Goal: Task Accomplishment & Management: Manage account settings

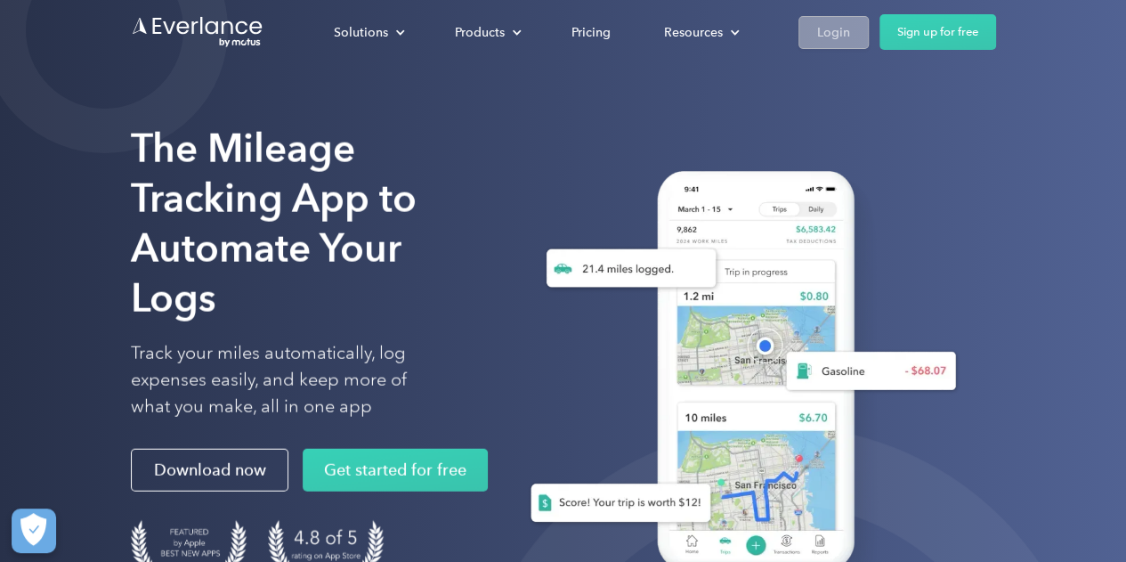
click at [810, 30] on link "Login" at bounding box center [833, 32] width 70 height 33
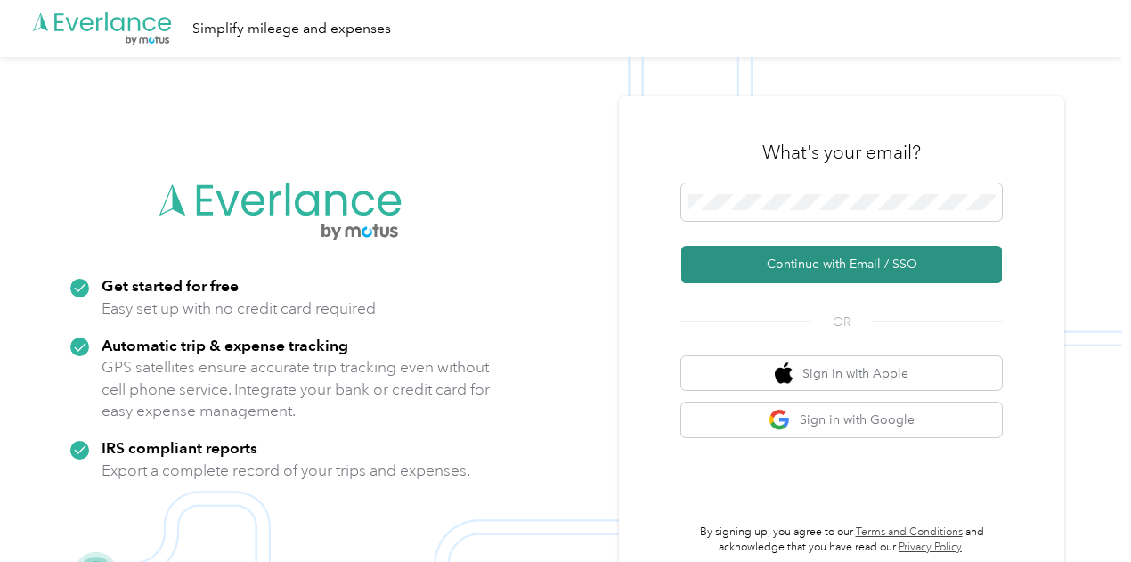
click at [788, 272] on button "Continue with Email / SSO" at bounding box center [841, 264] width 320 height 37
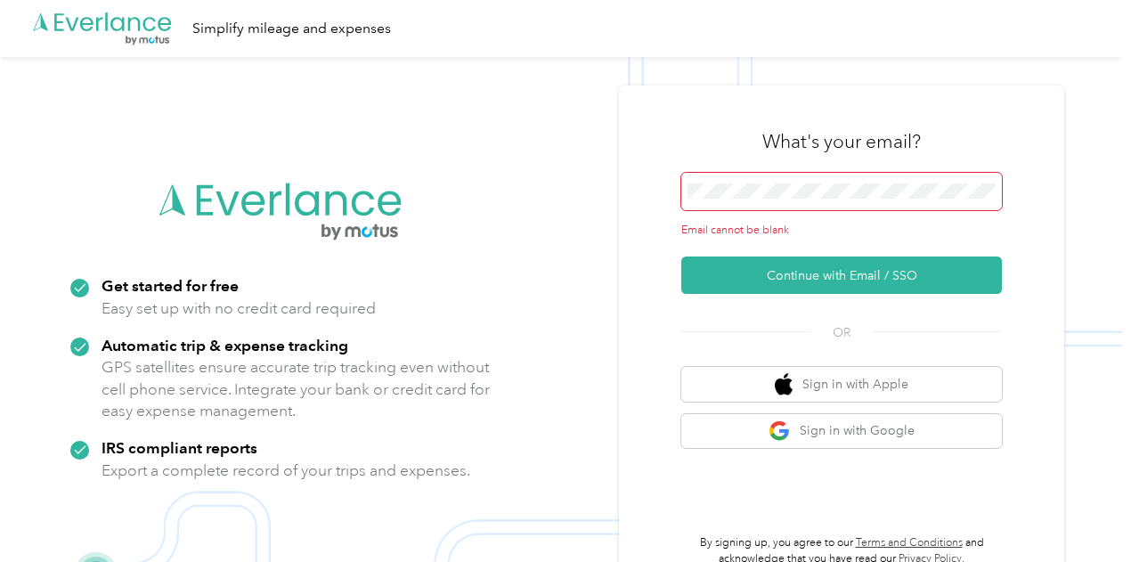
click at [777, 201] on span at bounding box center [841, 191] width 320 height 37
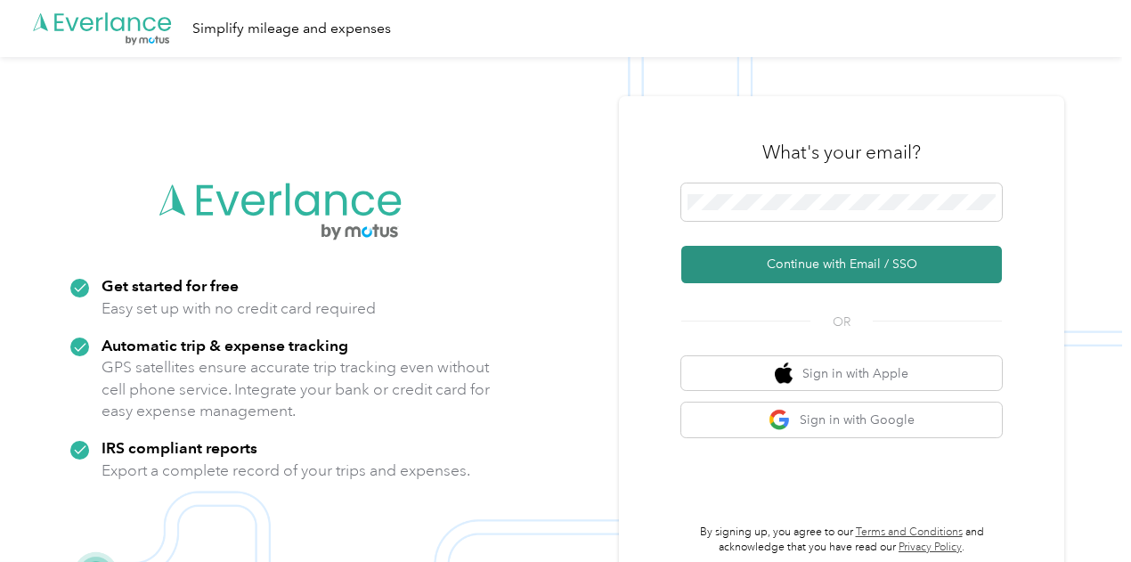
click at [801, 272] on button "Continue with Email / SSO" at bounding box center [841, 264] width 320 height 37
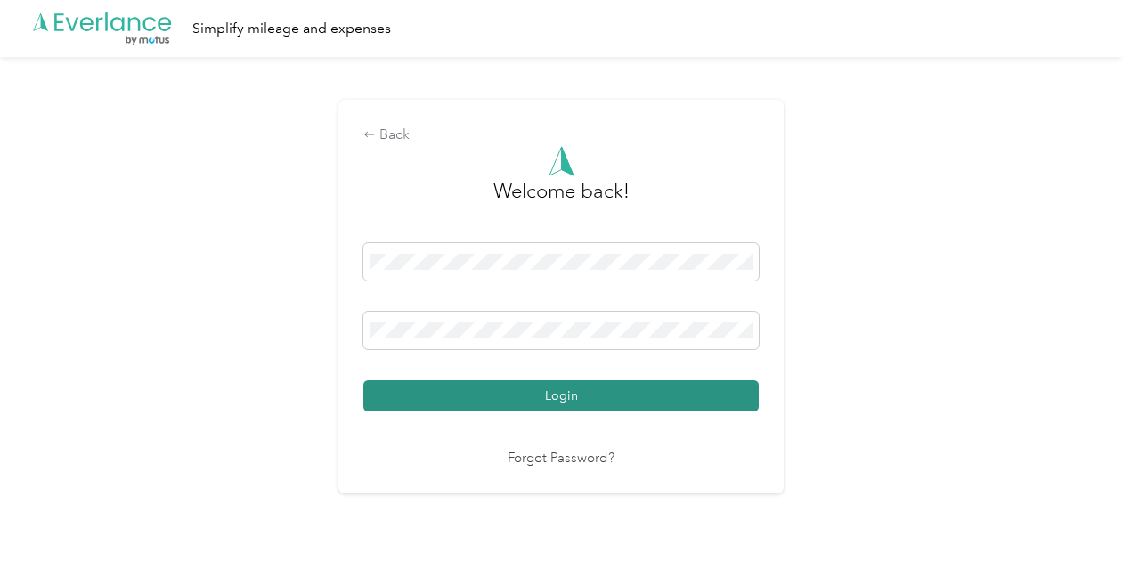
click at [612, 388] on button "Login" at bounding box center [560, 395] width 395 height 31
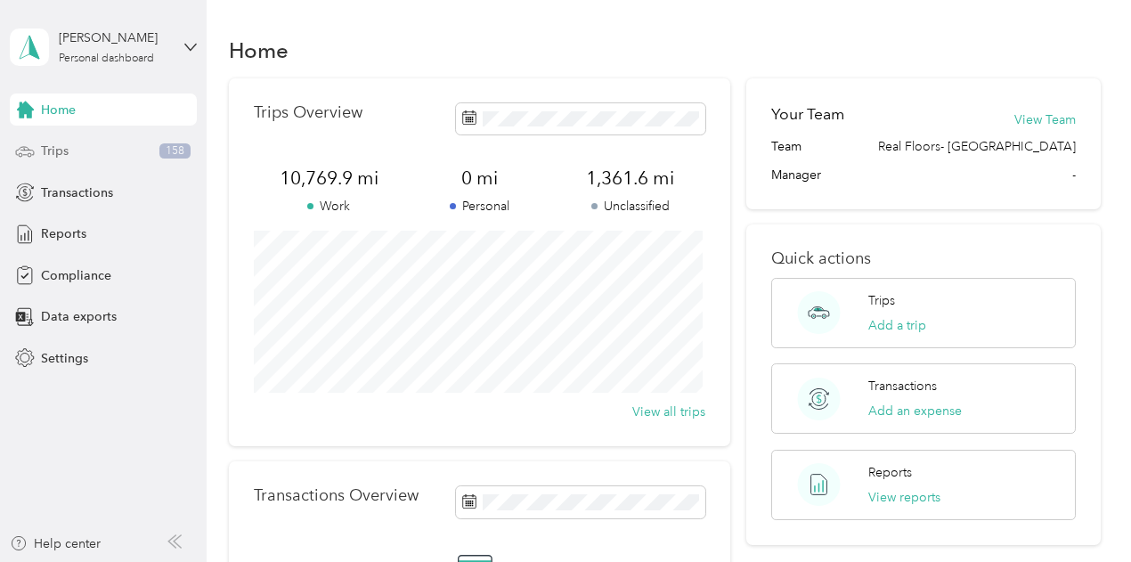
click at [162, 153] on span "158" at bounding box center [174, 151] width 31 height 16
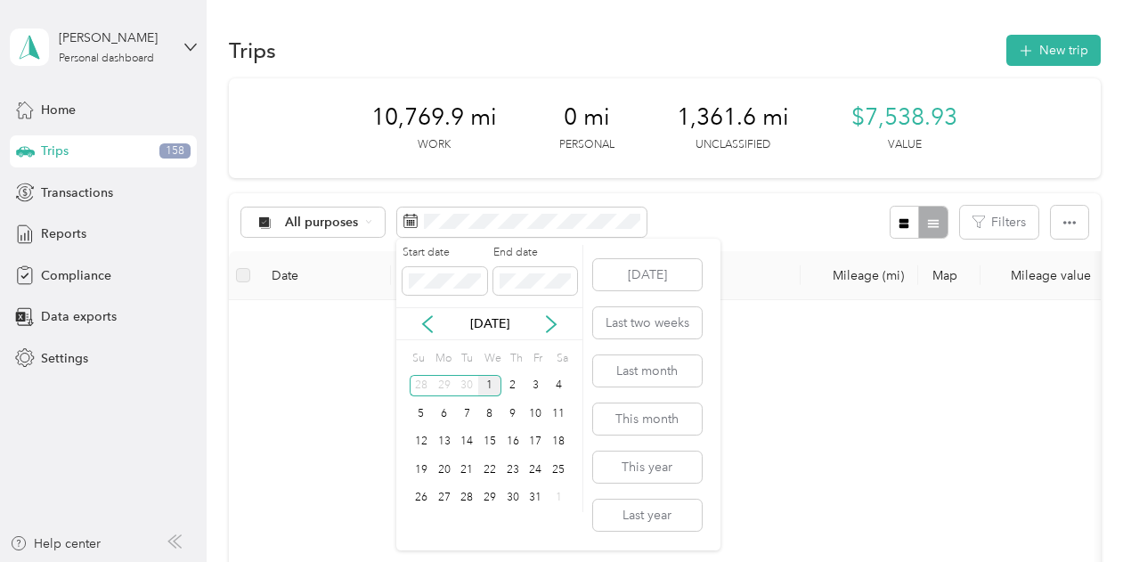
click at [485, 389] on div "1" at bounding box center [489, 386] width 23 height 22
click at [532, 498] on div "31" at bounding box center [535, 498] width 23 height 22
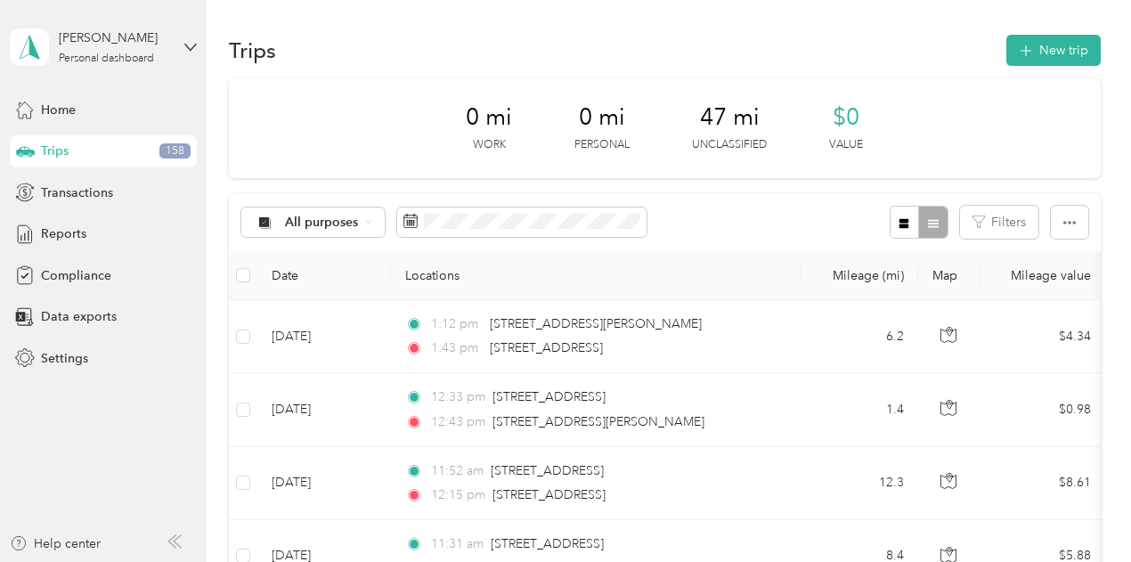
scroll to position [570, 0]
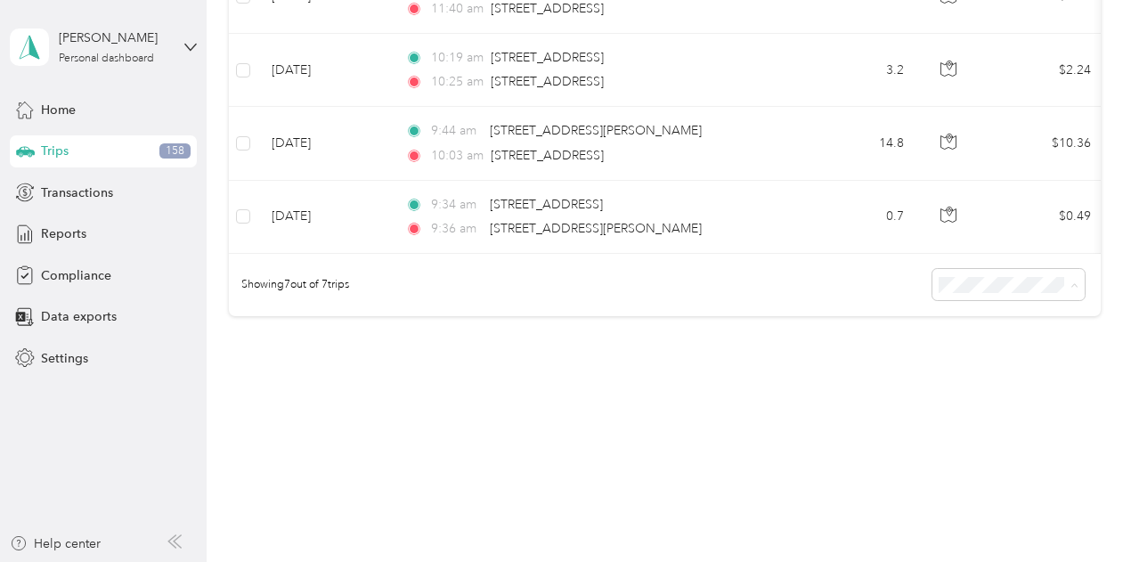
click at [996, 382] on span "100 per load" at bounding box center [976, 379] width 73 height 15
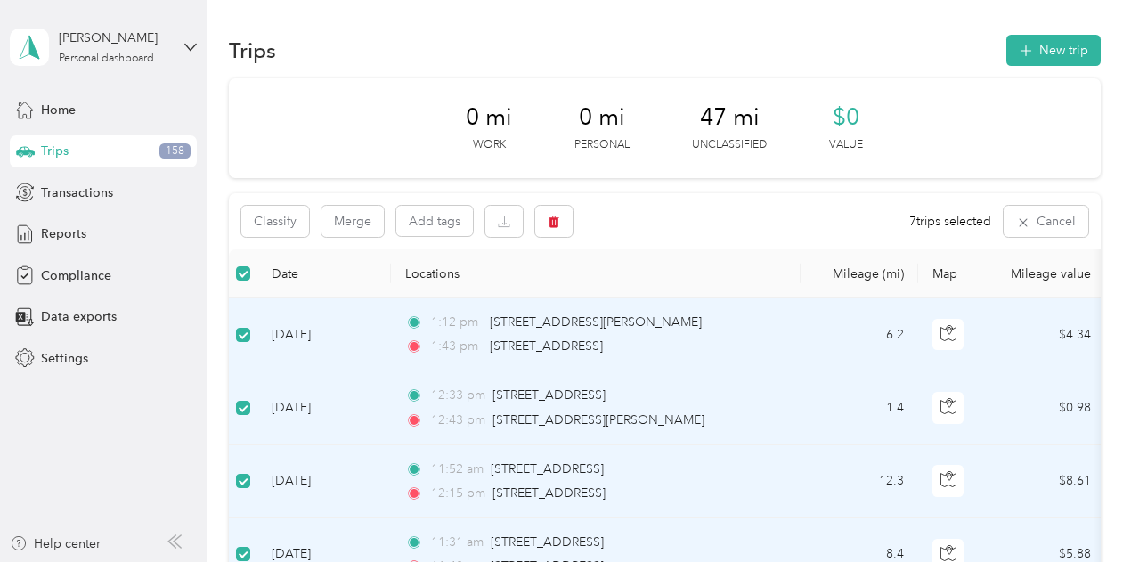
scroll to position [445, 0]
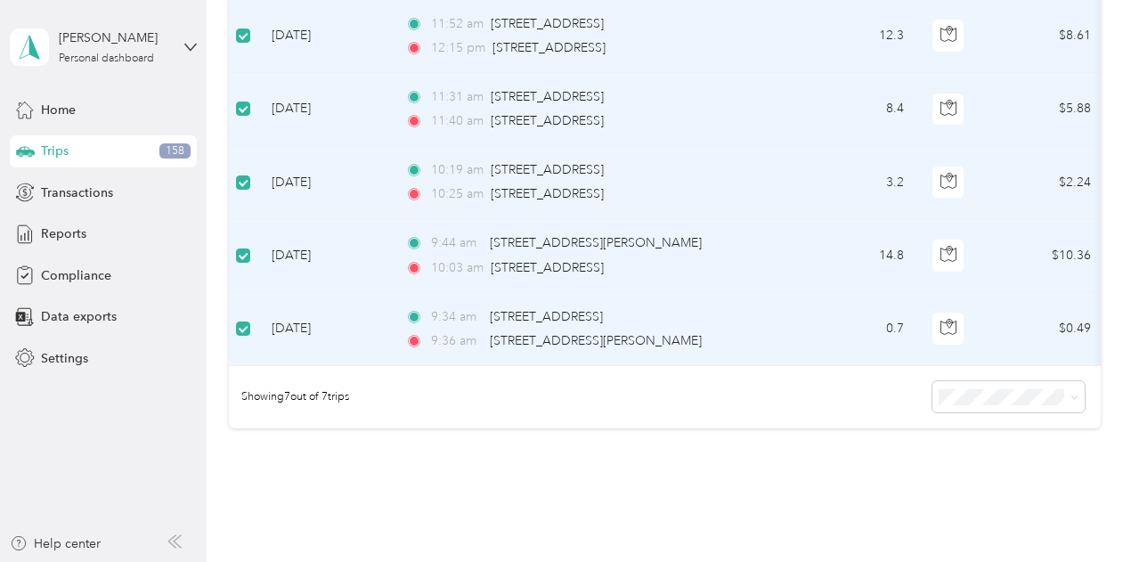
click at [961, 498] on span "100 per load" at bounding box center [976, 503] width 73 height 15
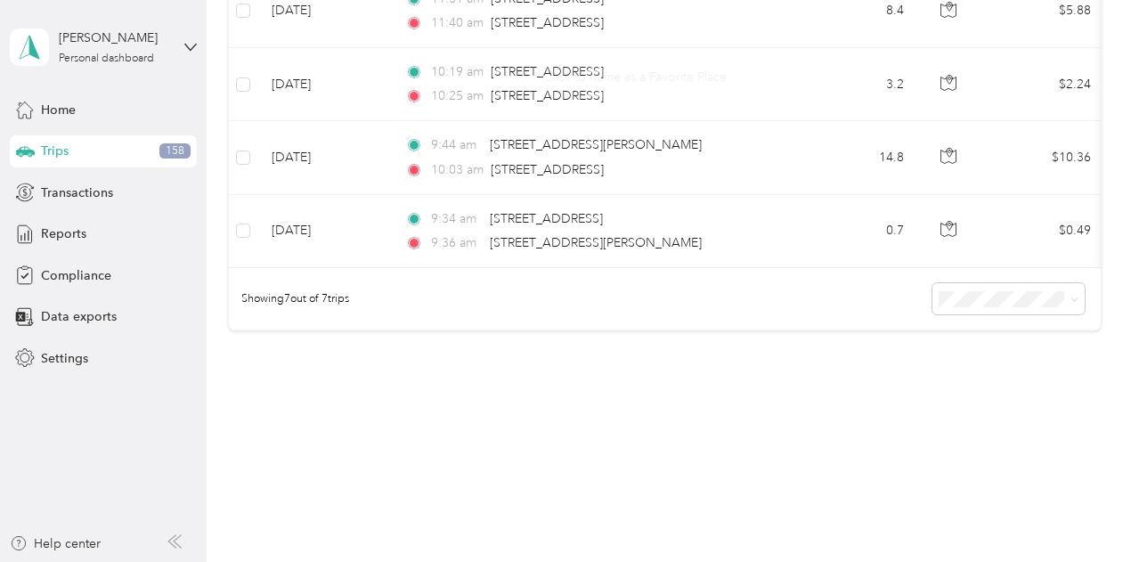
scroll to position [570, 0]
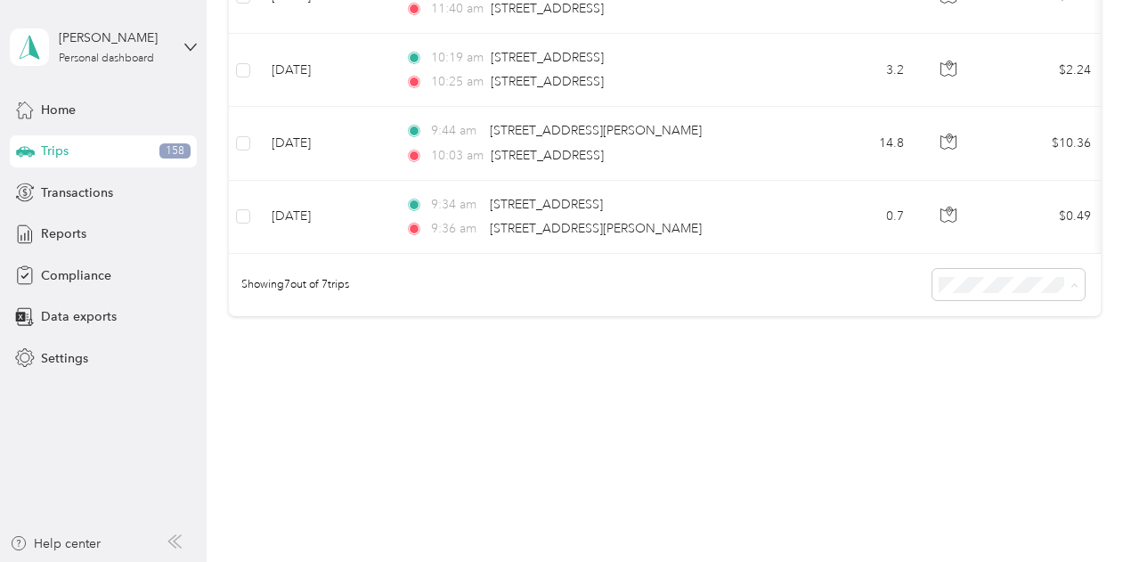
click at [1033, 352] on div "50 per load" at bounding box center [1003, 348] width 127 height 19
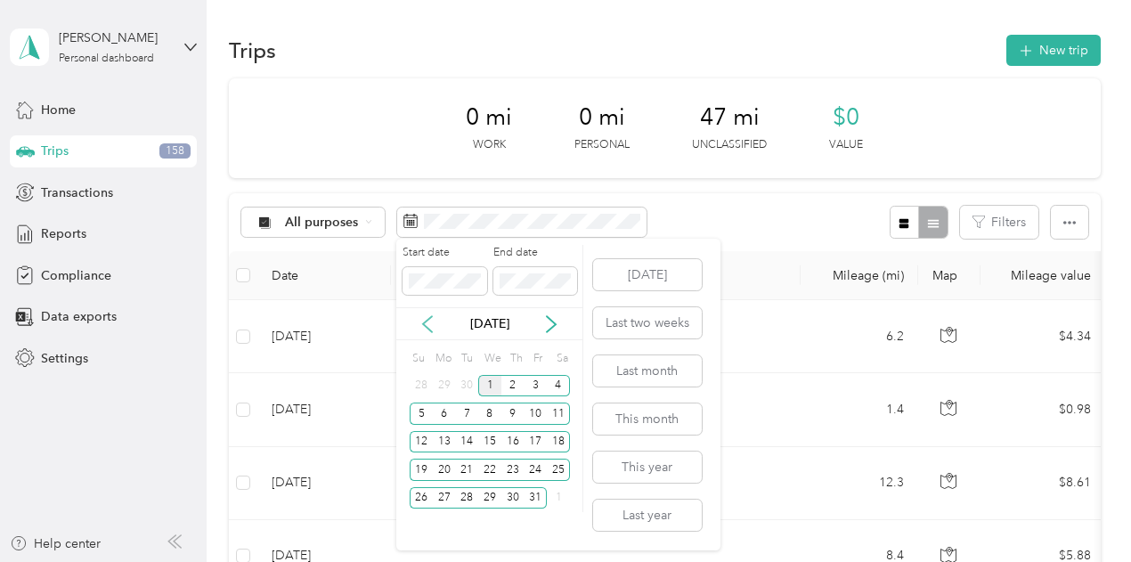
click at [435, 330] on icon at bounding box center [427, 324] width 18 height 18
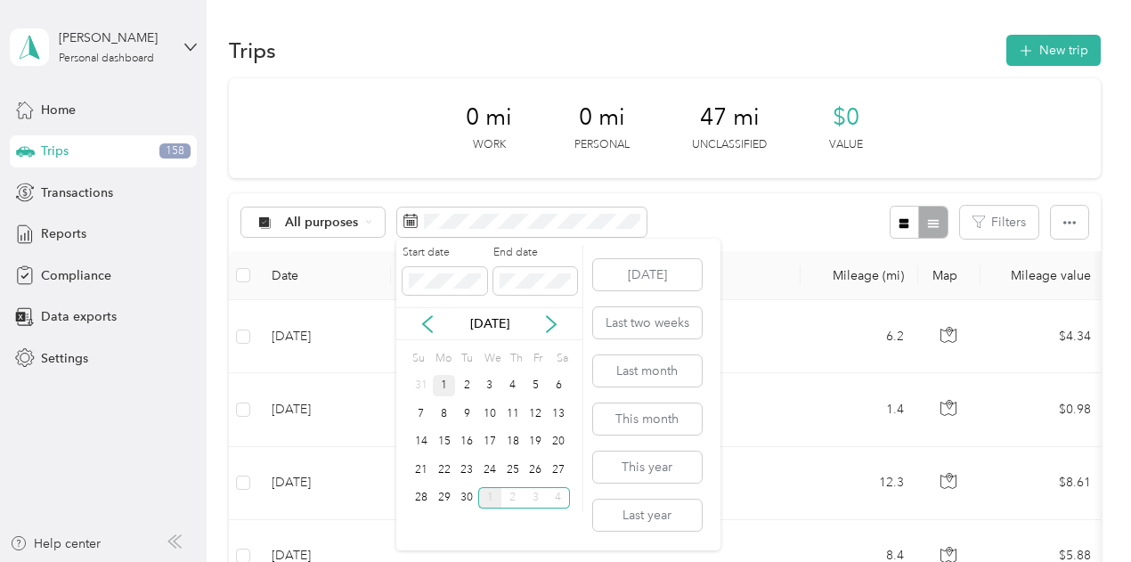
click at [449, 378] on div "1" at bounding box center [444, 385] width 23 height 28
click at [448, 380] on div "1" at bounding box center [444, 386] width 23 height 22
click at [470, 496] on div "30" at bounding box center [466, 498] width 23 height 22
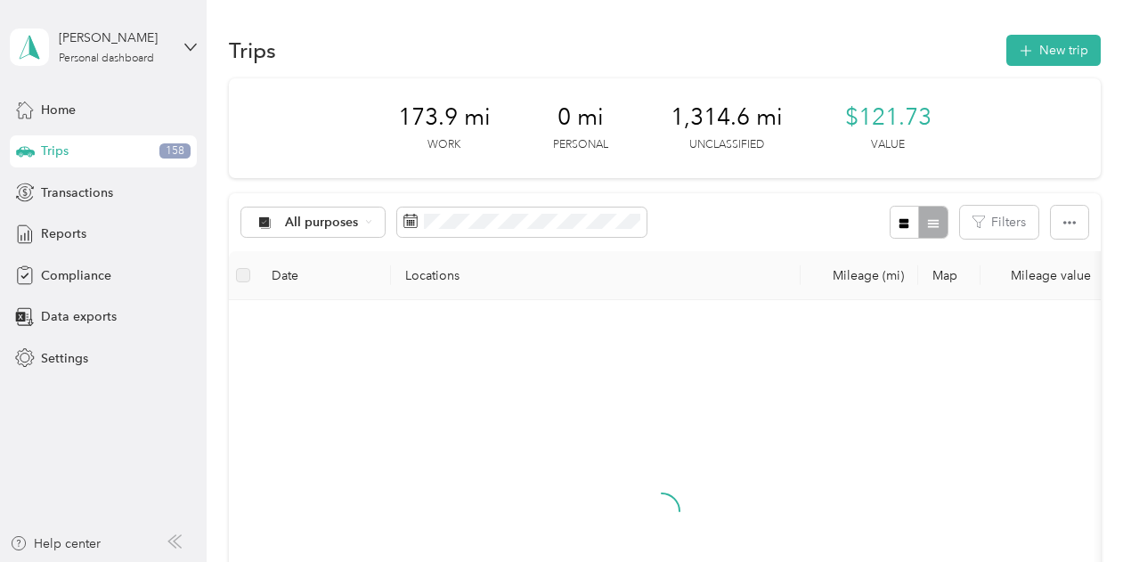
scroll to position [356, 0]
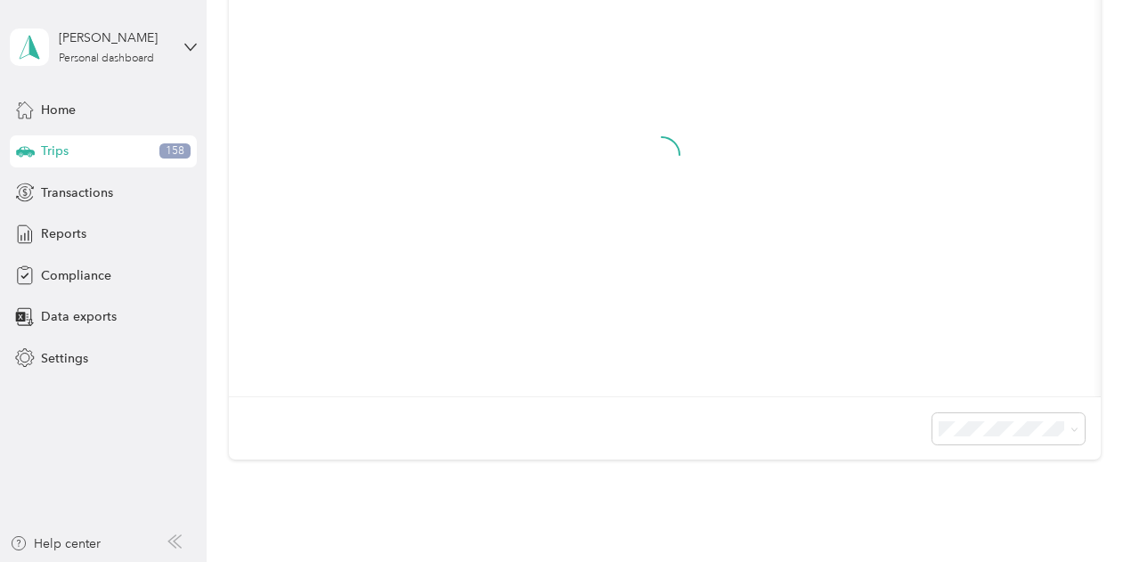
click at [958, 535] on span "100 per load" at bounding box center [976, 533] width 73 height 15
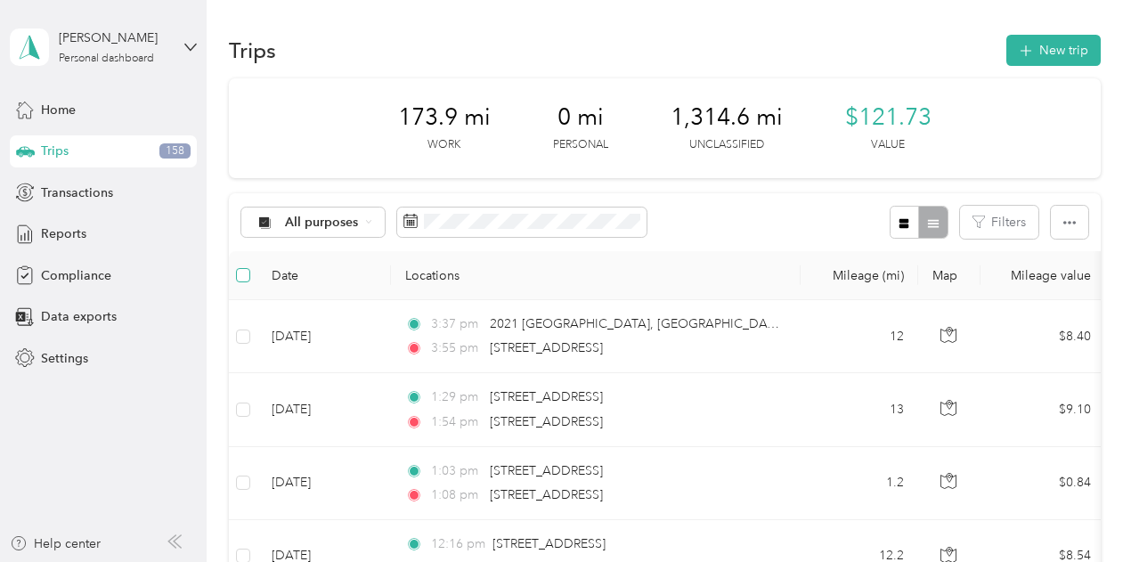
click at [239, 265] on label at bounding box center [243, 275] width 14 height 20
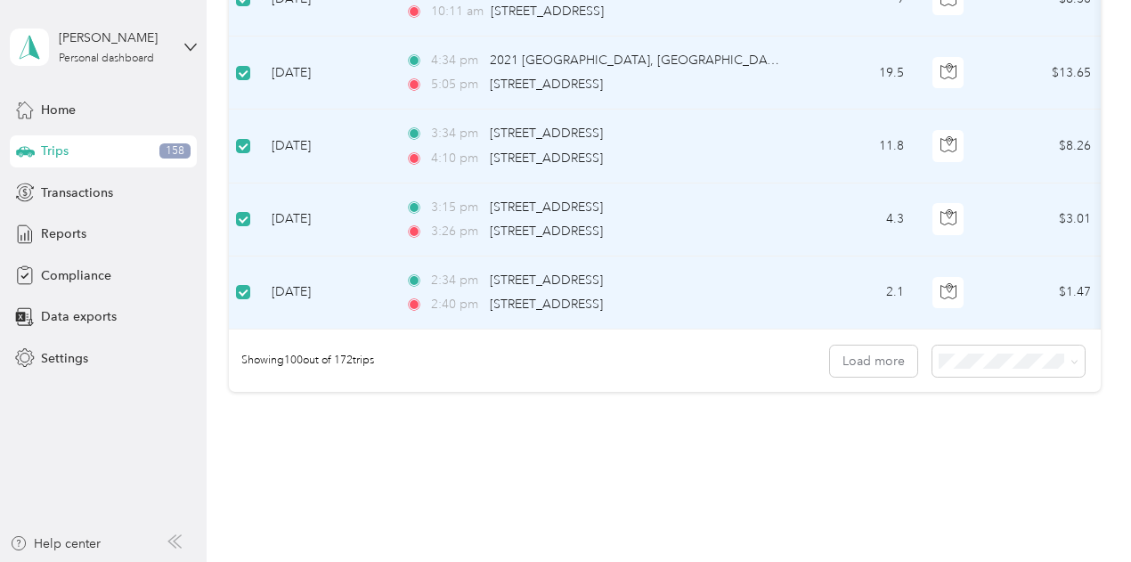
scroll to position [7349, 0]
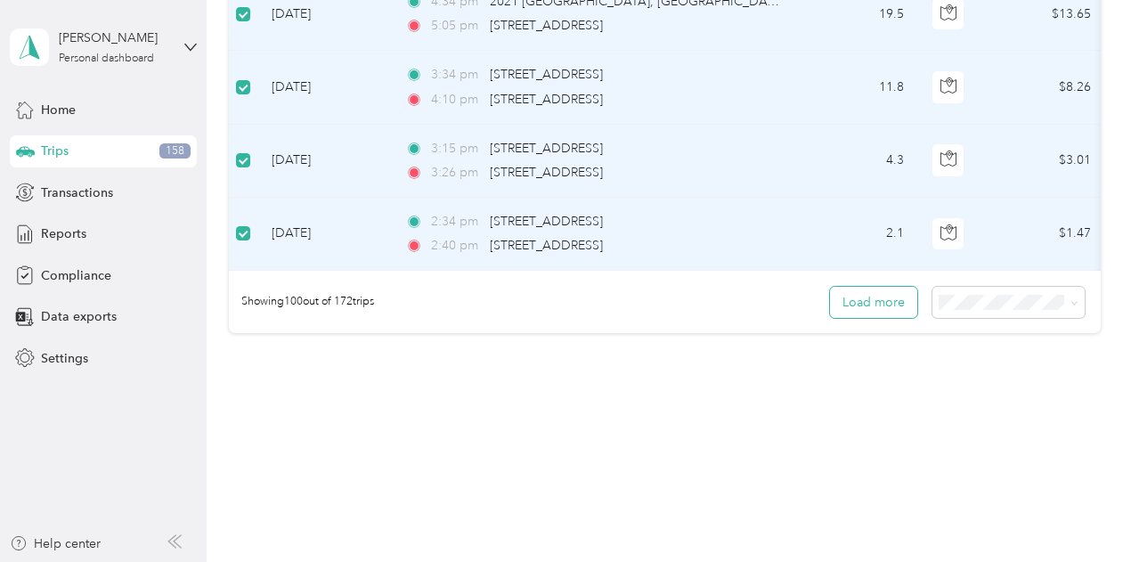
click at [855, 287] on button "Load more" at bounding box center [873, 302] width 87 height 31
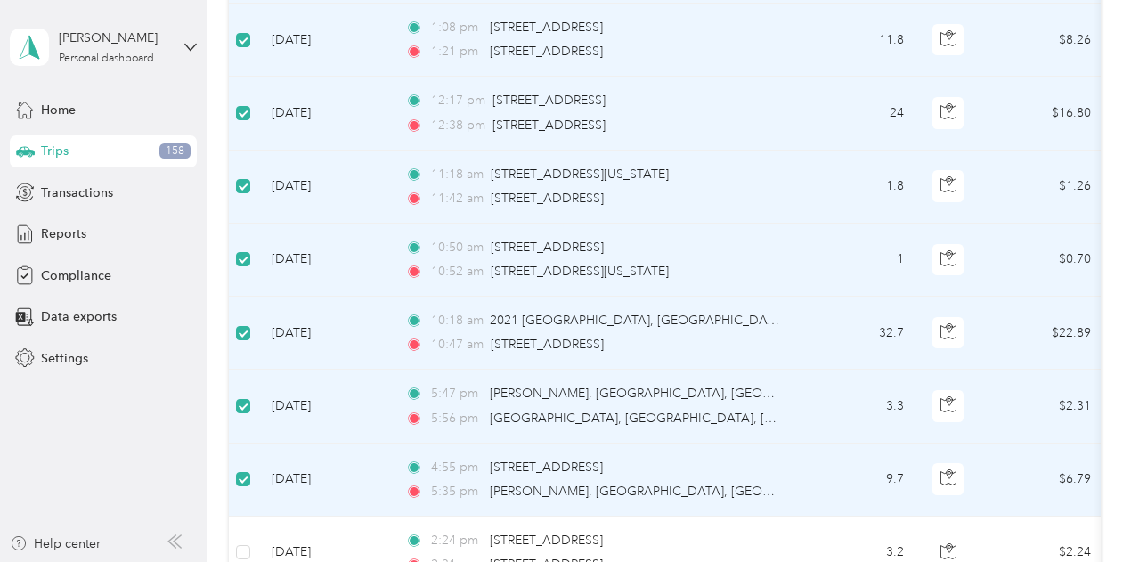
scroll to position [7972, 0]
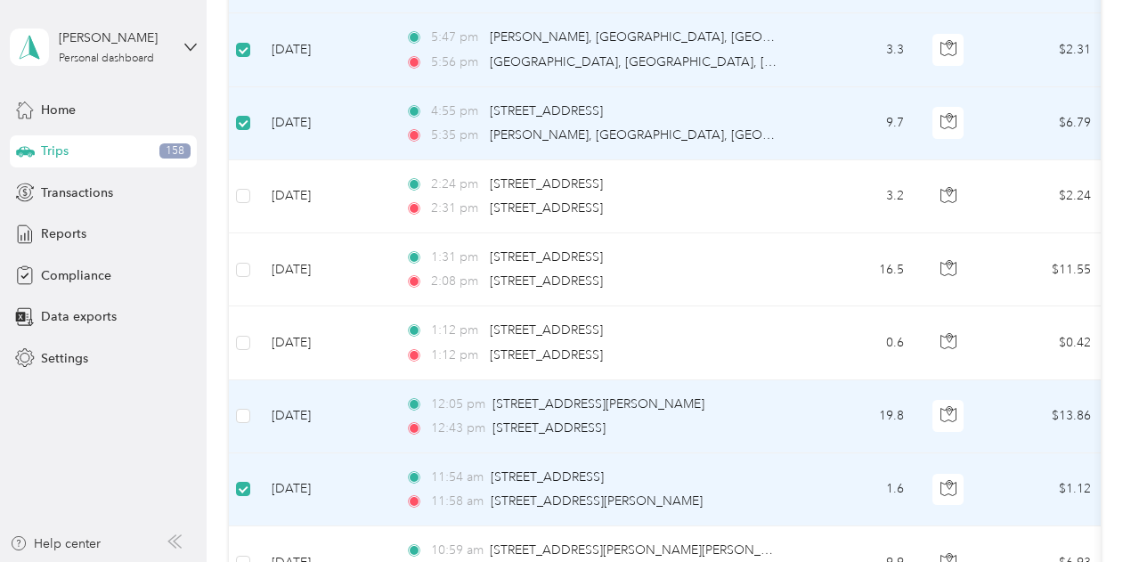
click at [251, 380] on td at bounding box center [243, 416] width 28 height 73
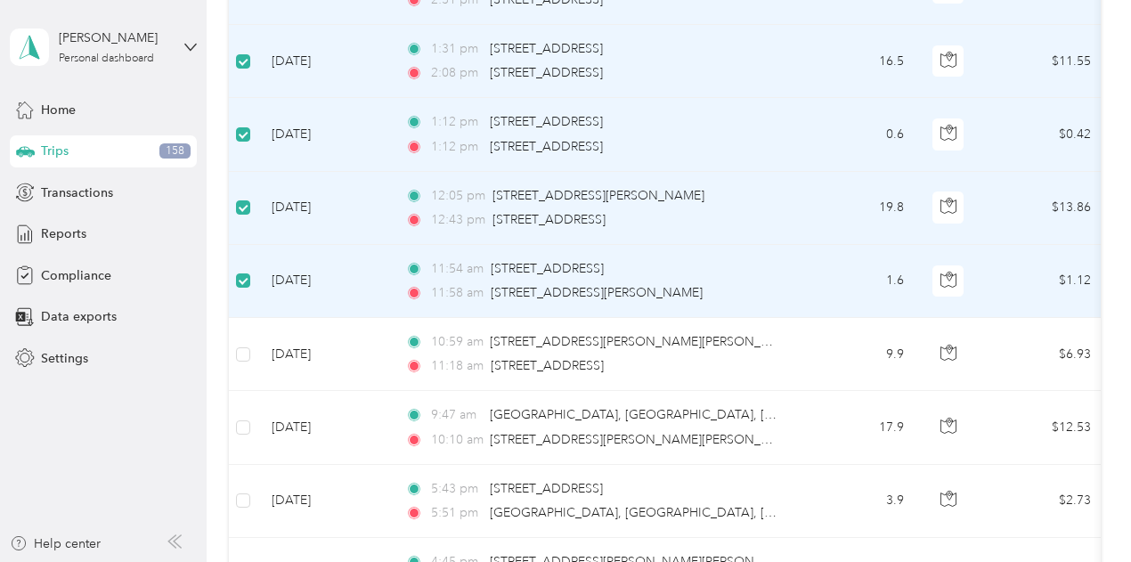
scroll to position [8418, 0]
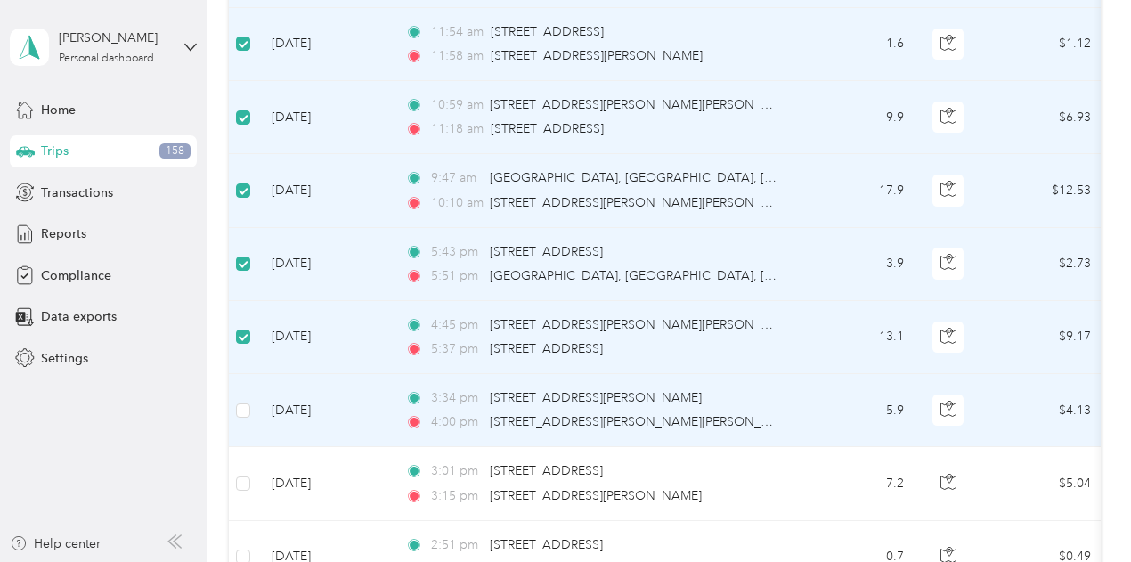
click at [239, 385] on td at bounding box center [243, 410] width 28 height 73
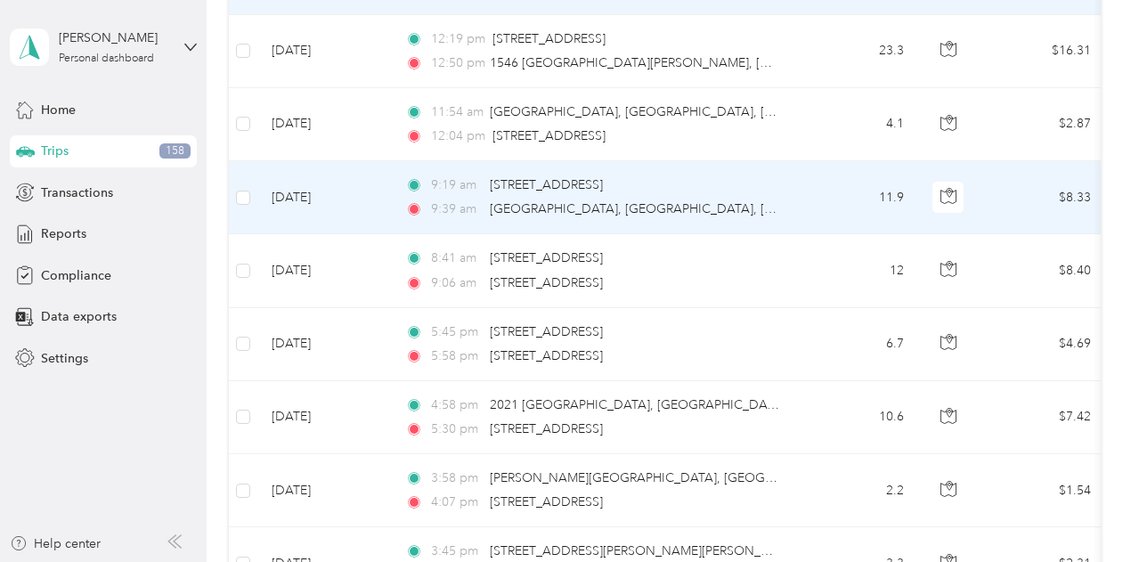
scroll to position [9219, 0]
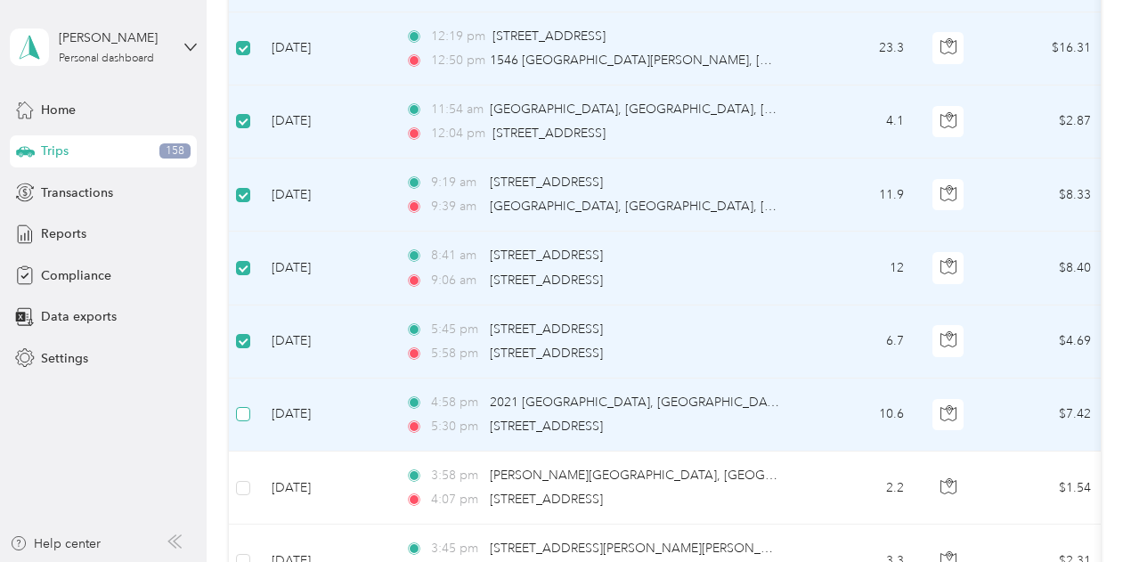
click at [243, 404] on label at bounding box center [243, 414] width 14 height 20
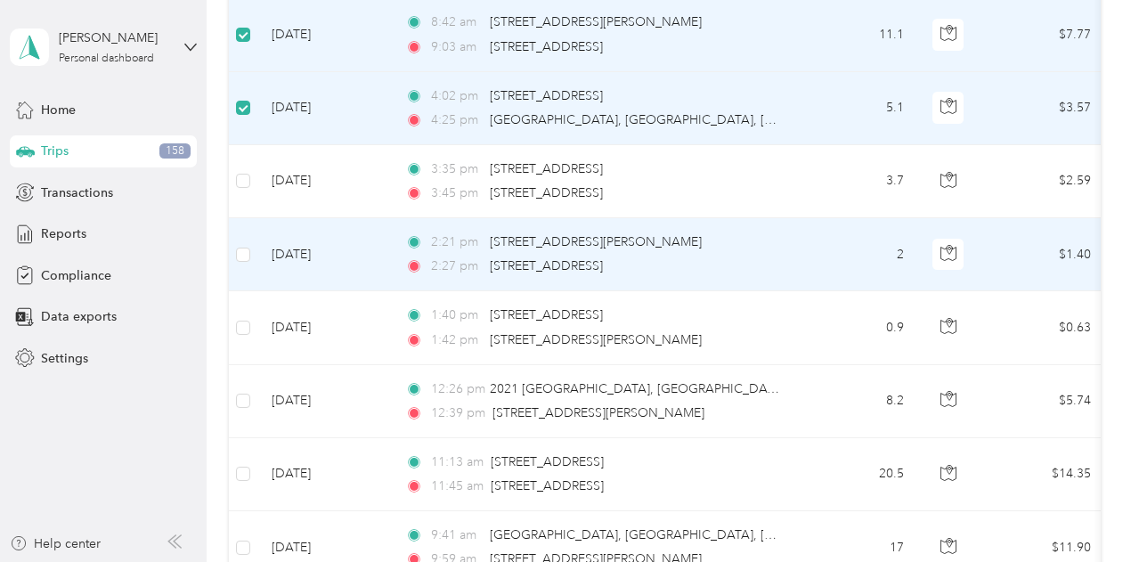
scroll to position [10732, 0]
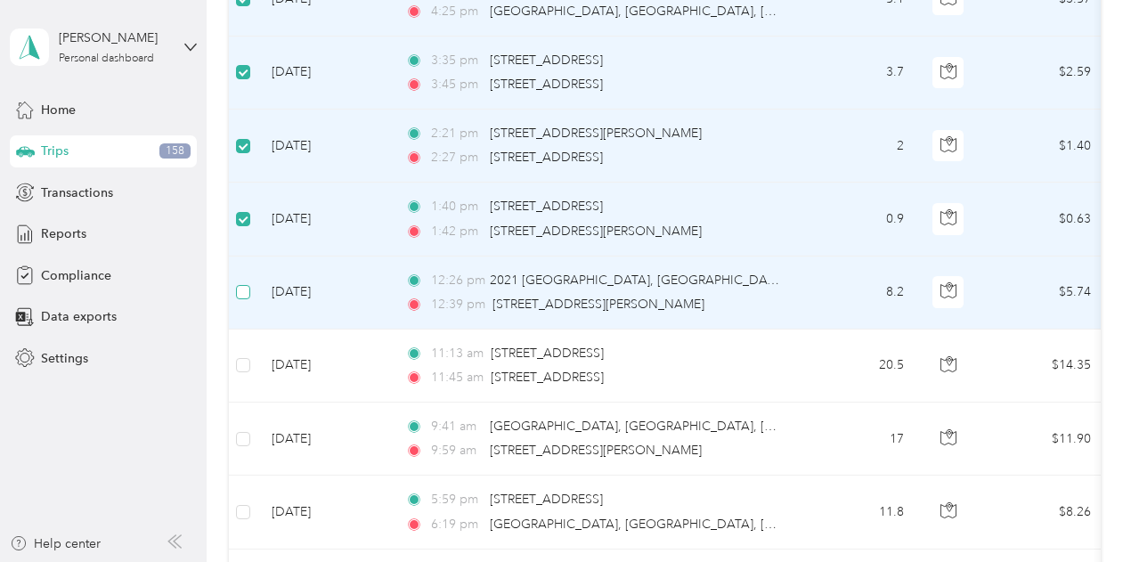
click at [247, 282] on label at bounding box center [243, 292] width 14 height 20
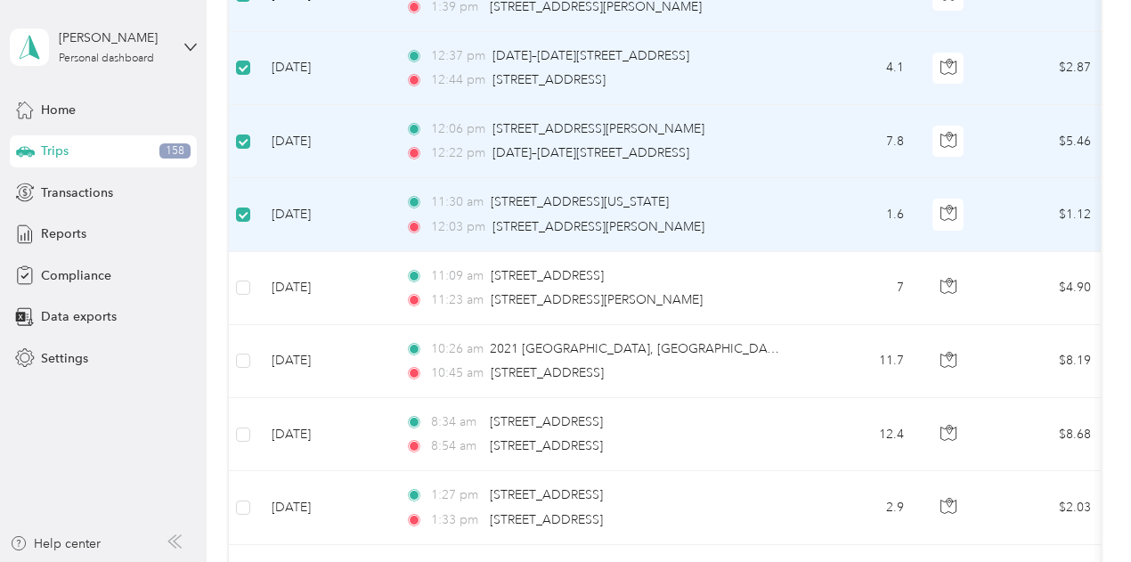
scroll to position [11711, 0]
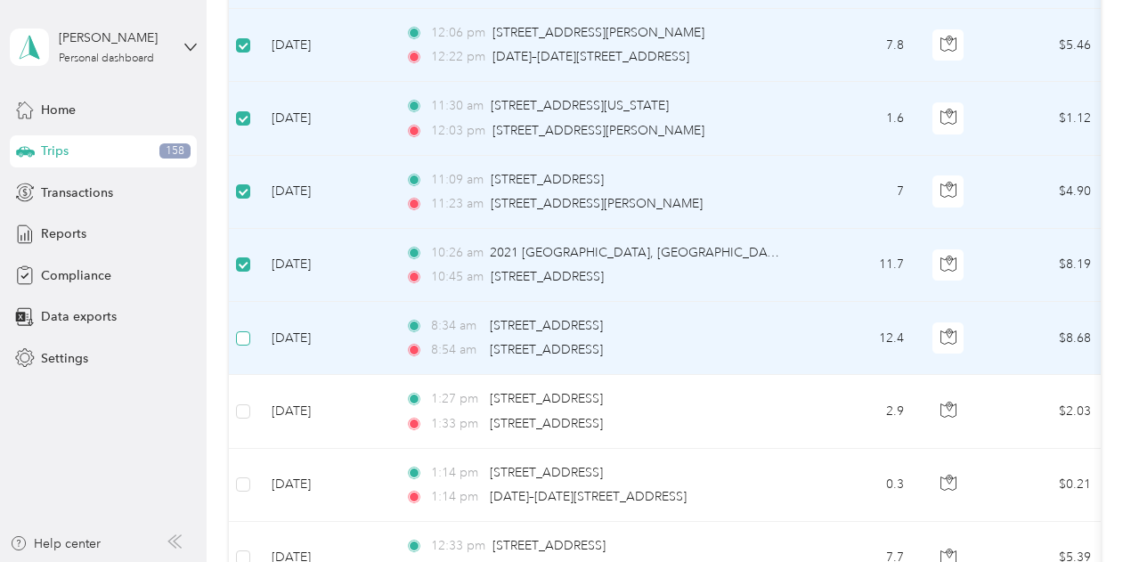
click at [237, 328] on label at bounding box center [243, 338] width 14 height 20
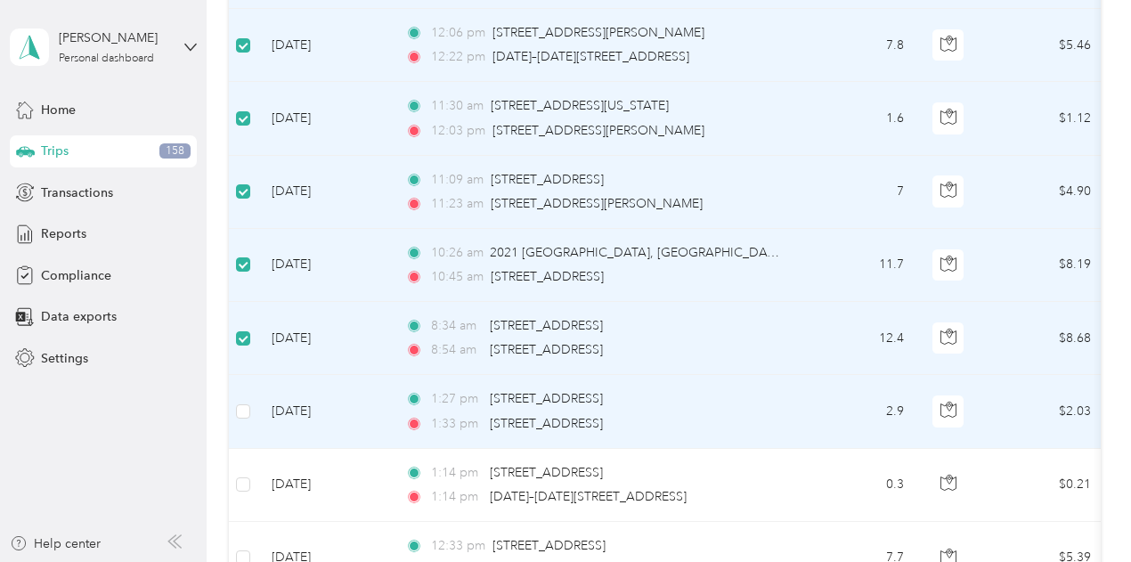
click at [243, 375] on td at bounding box center [243, 411] width 28 height 73
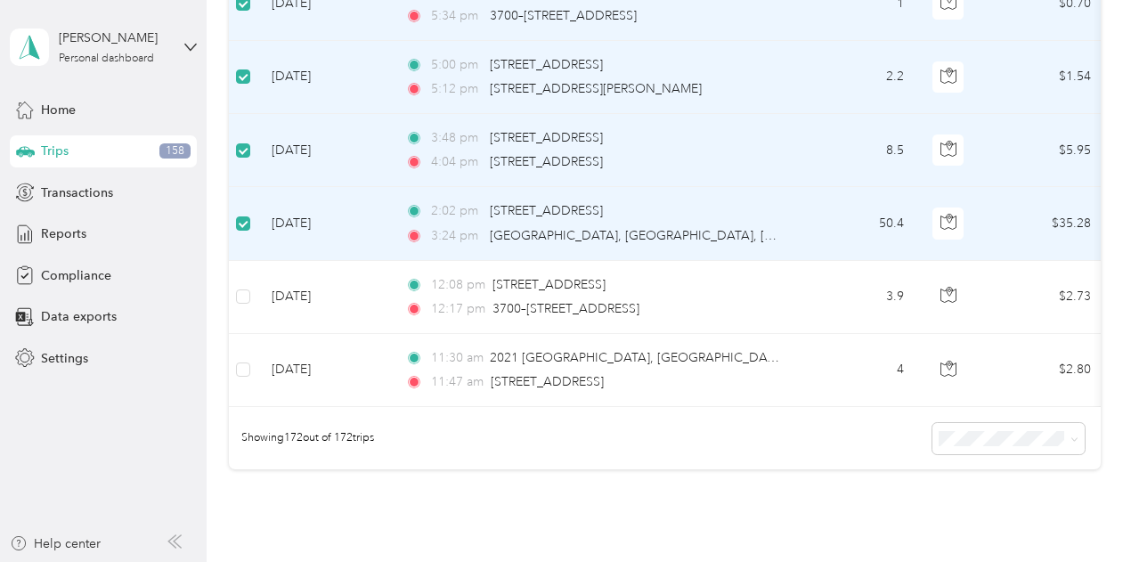
scroll to position [12600, 0]
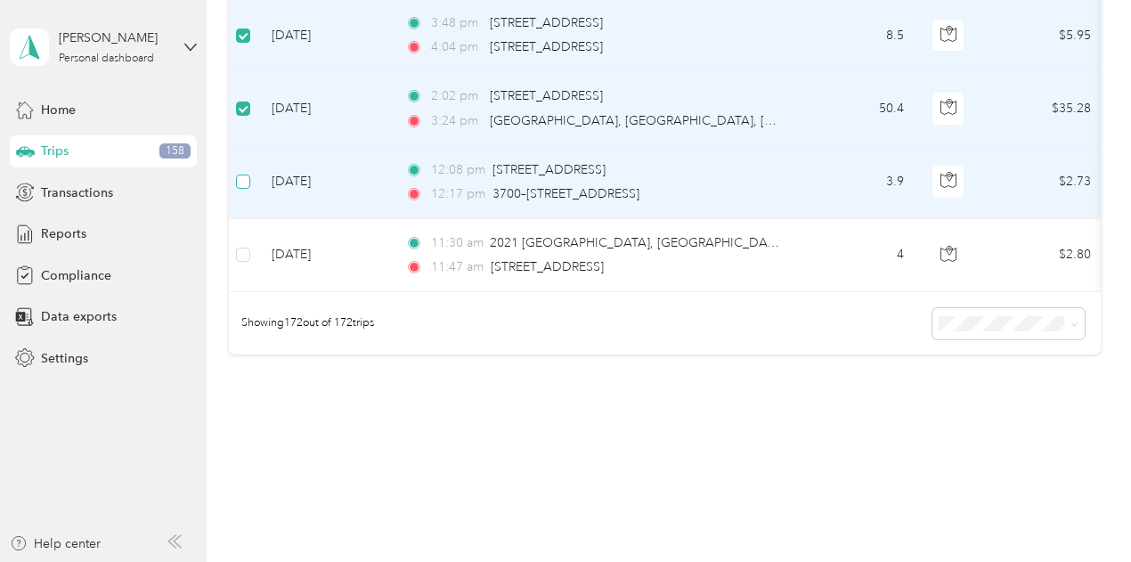
click at [246, 172] on label at bounding box center [243, 182] width 14 height 20
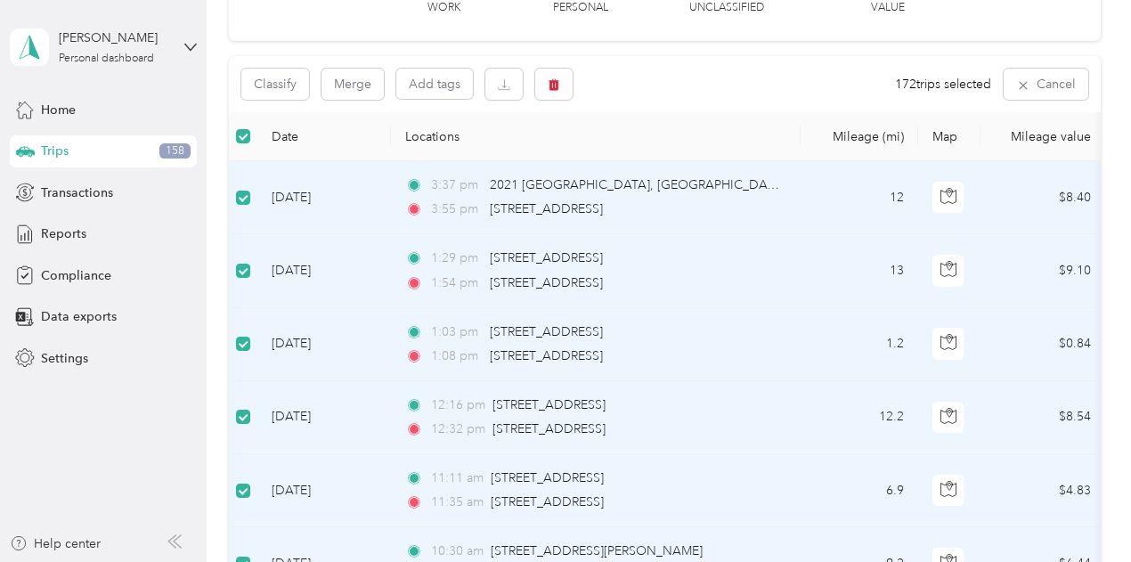
scroll to position [0, 0]
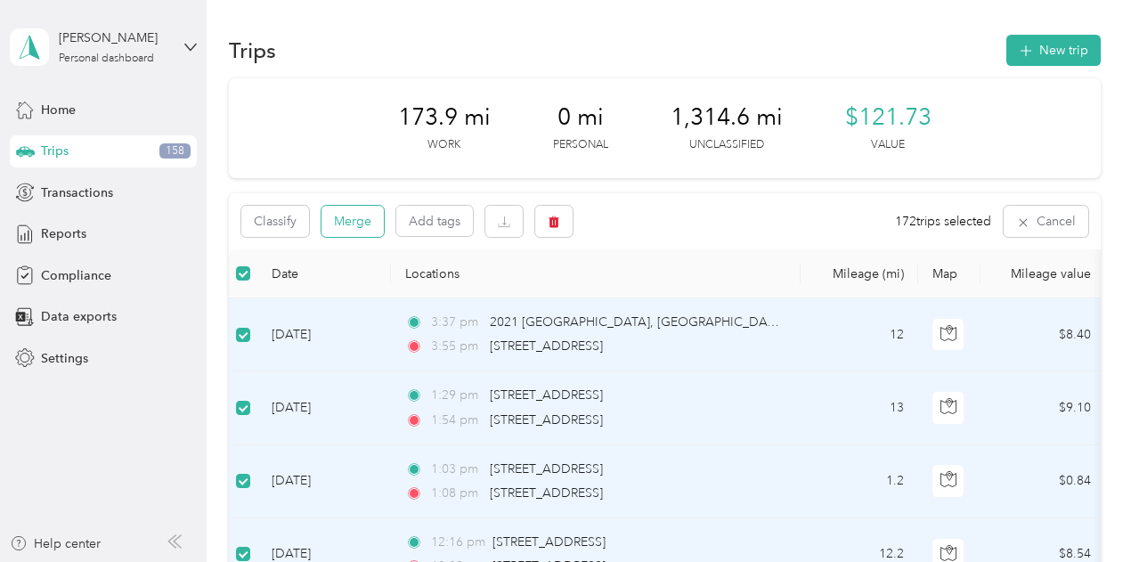
click at [367, 211] on button "Merge" at bounding box center [352, 221] width 62 height 31
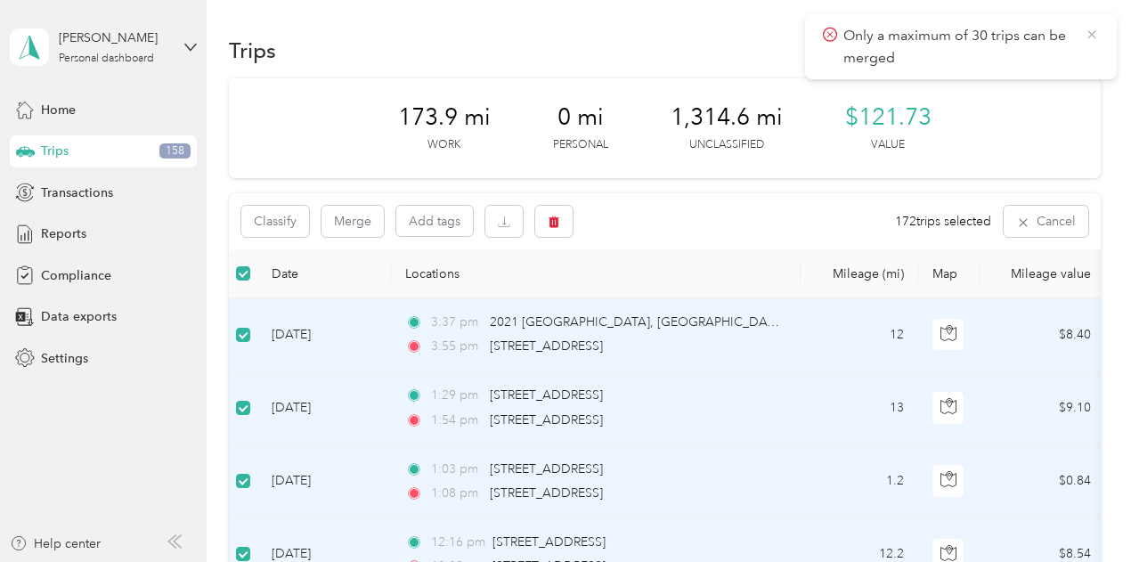
click at [1098, 29] on icon at bounding box center [1091, 35] width 14 height 16
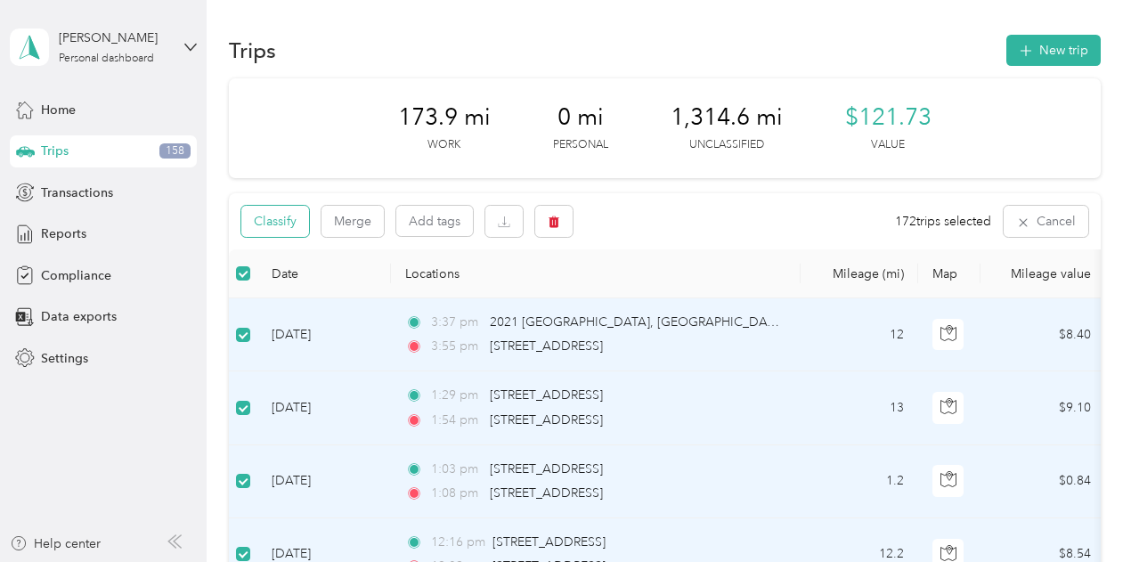
click at [282, 218] on button "Classify" at bounding box center [275, 221] width 68 height 31
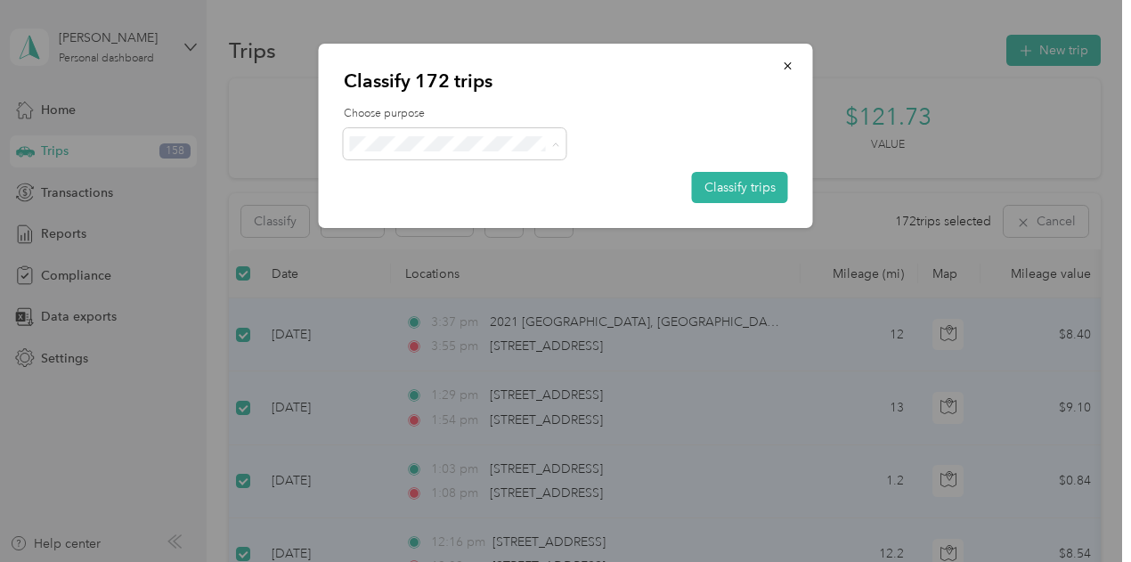
click at [486, 164] on li "Real Floors" at bounding box center [455, 176] width 223 height 31
click at [737, 182] on button "Classify trips" at bounding box center [740, 187] width 96 height 31
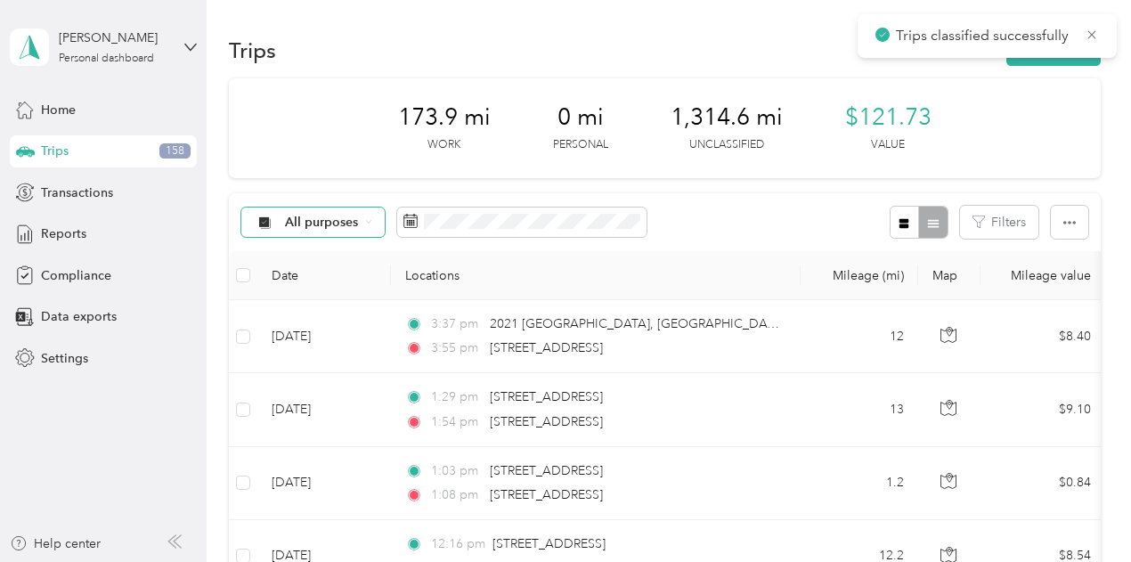
click at [313, 220] on span "All purposes" at bounding box center [322, 222] width 74 height 12
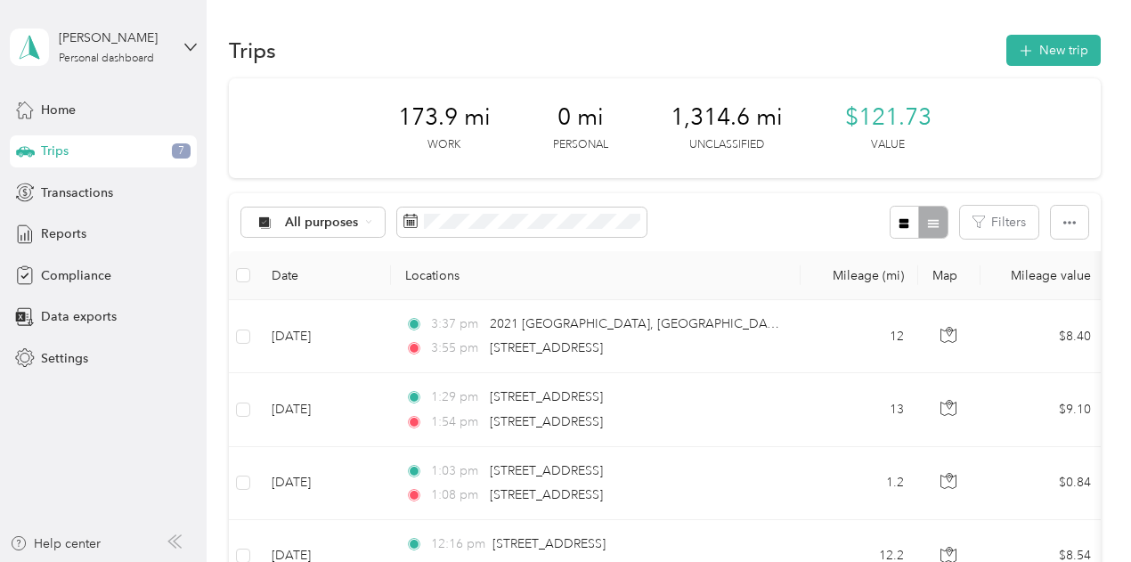
click at [390, 174] on div "173.9 mi Work 0 mi Personal 1,314.6 mi Unclassified $121.73 Value" at bounding box center [664, 128] width 871 height 100
click at [463, 229] on span at bounding box center [521, 222] width 249 height 30
click at [531, 230] on span at bounding box center [521, 222] width 249 height 30
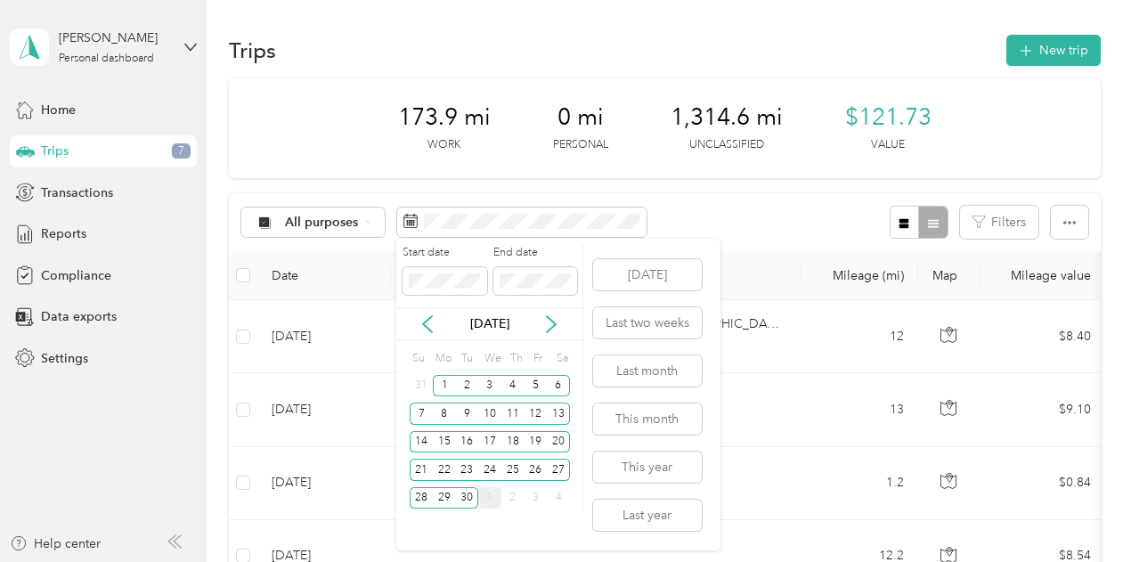
click at [495, 489] on div "1" at bounding box center [489, 498] width 23 height 22
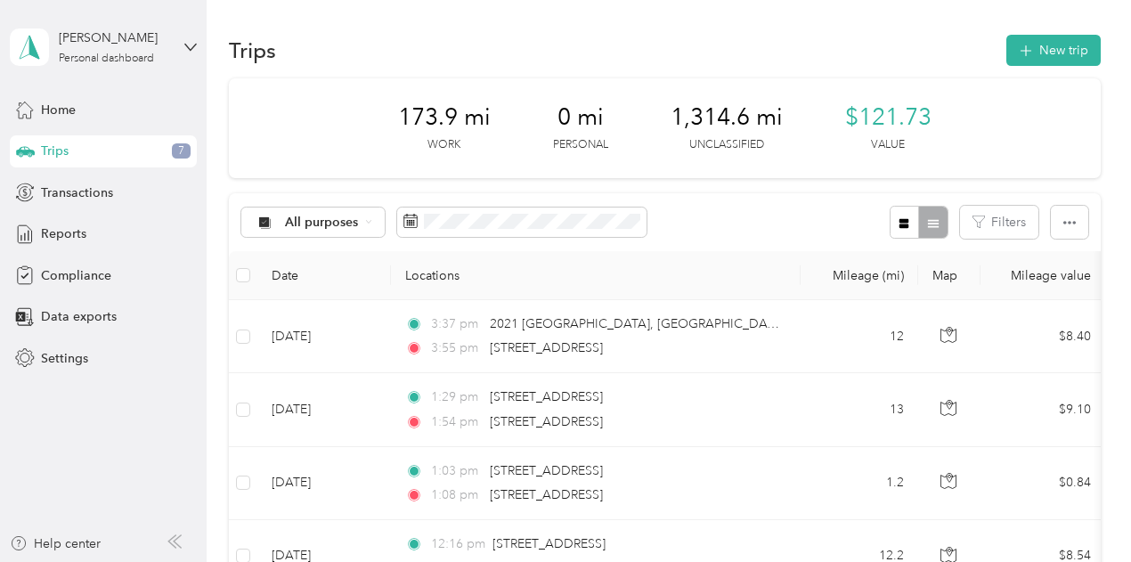
click at [693, 230] on div "All purposes Filters" at bounding box center [664, 222] width 871 height 58
click at [85, 236] on div "Reports" at bounding box center [103, 234] width 187 height 32
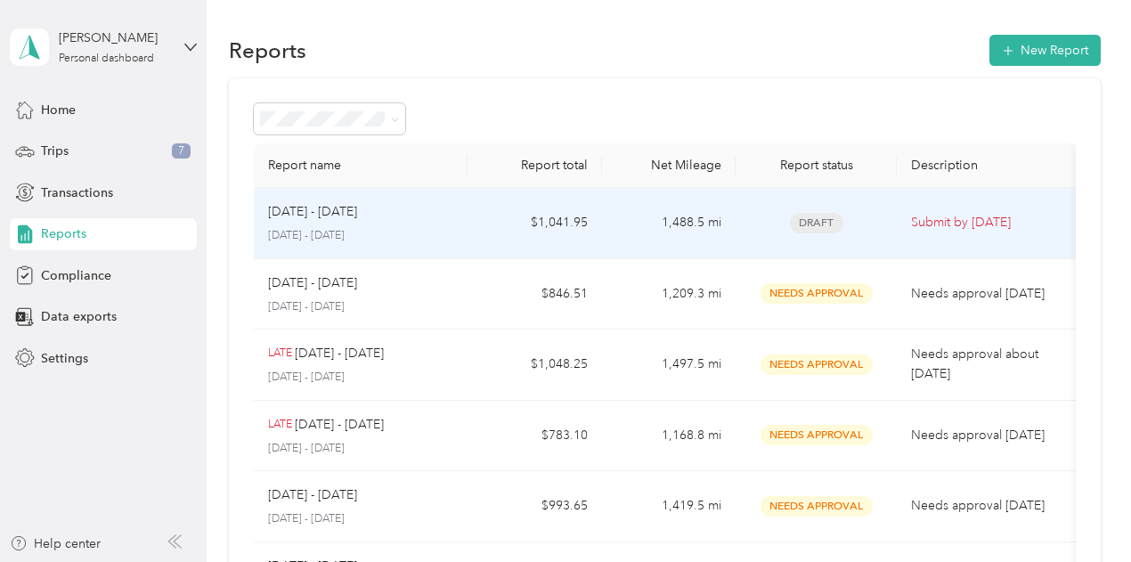
click at [630, 215] on td "1,488.5 mi" at bounding box center [669, 223] width 134 height 71
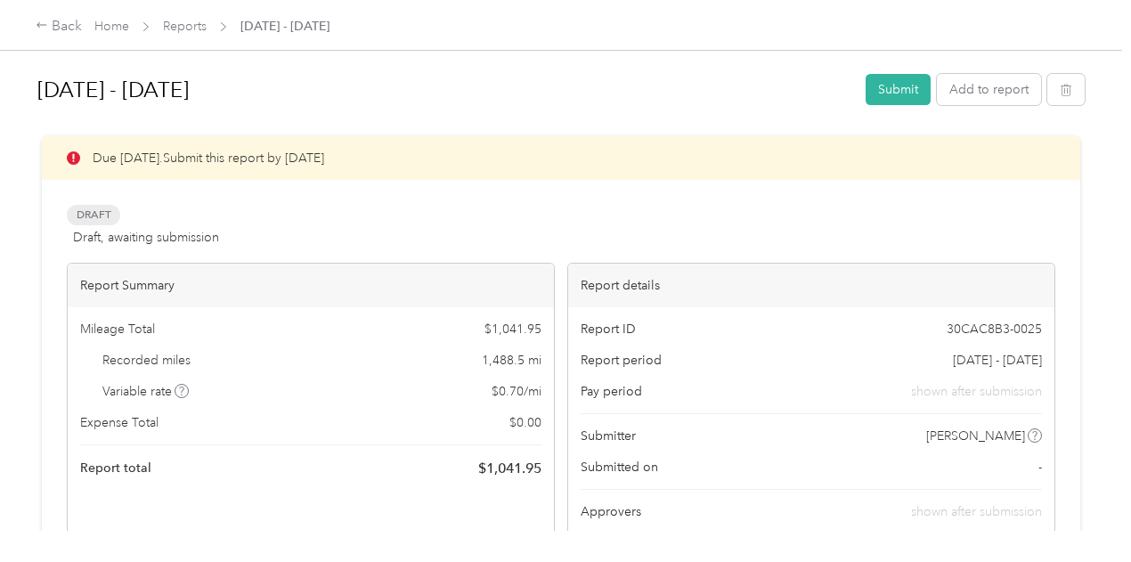
click at [887, 98] on button "Submit" at bounding box center [897, 89] width 65 height 31
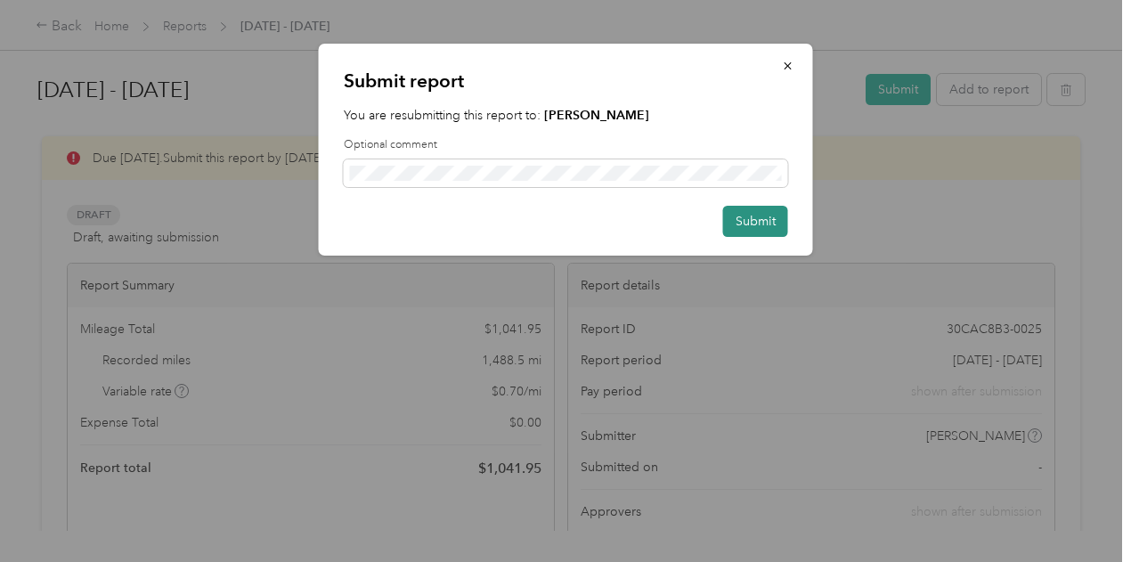
click at [755, 215] on button "Submit" at bounding box center [755, 221] width 65 height 31
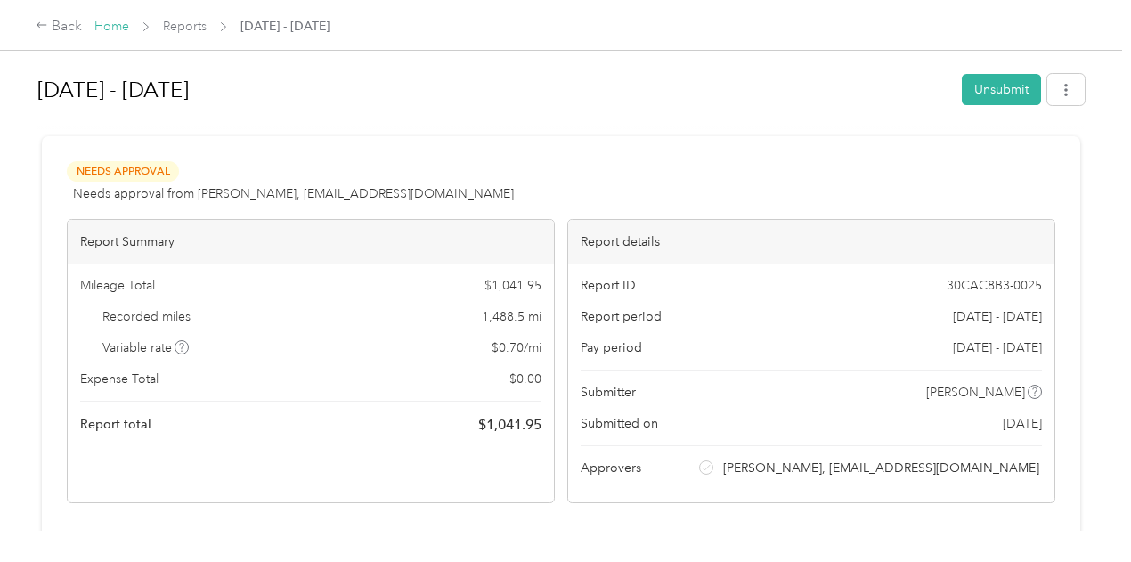
click at [116, 25] on link "Home" at bounding box center [111, 26] width 35 height 15
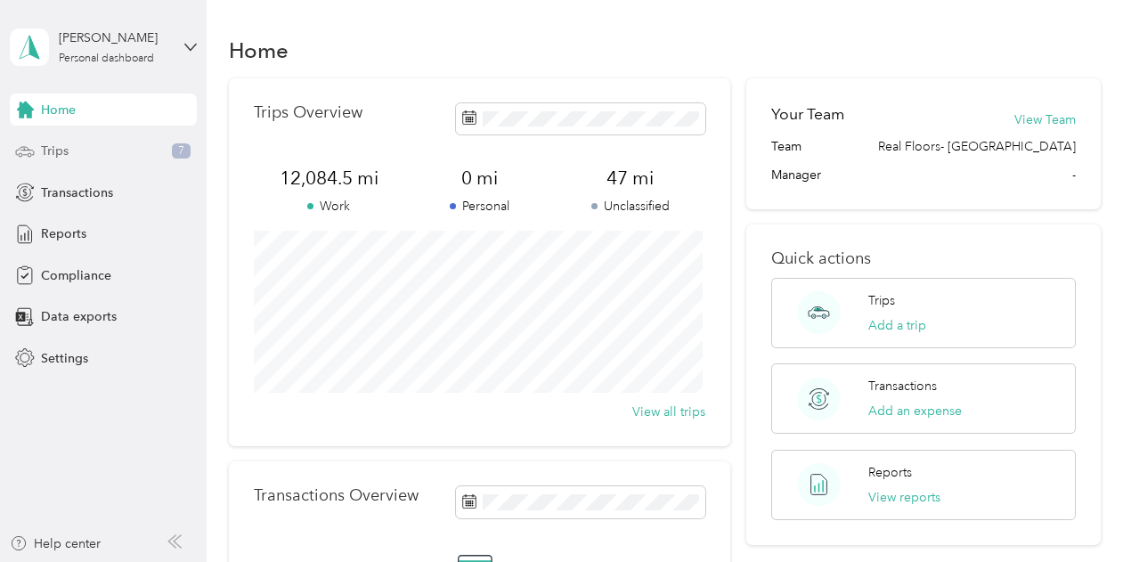
click at [135, 149] on div "Trips 7" at bounding box center [103, 151] width 187 height 32
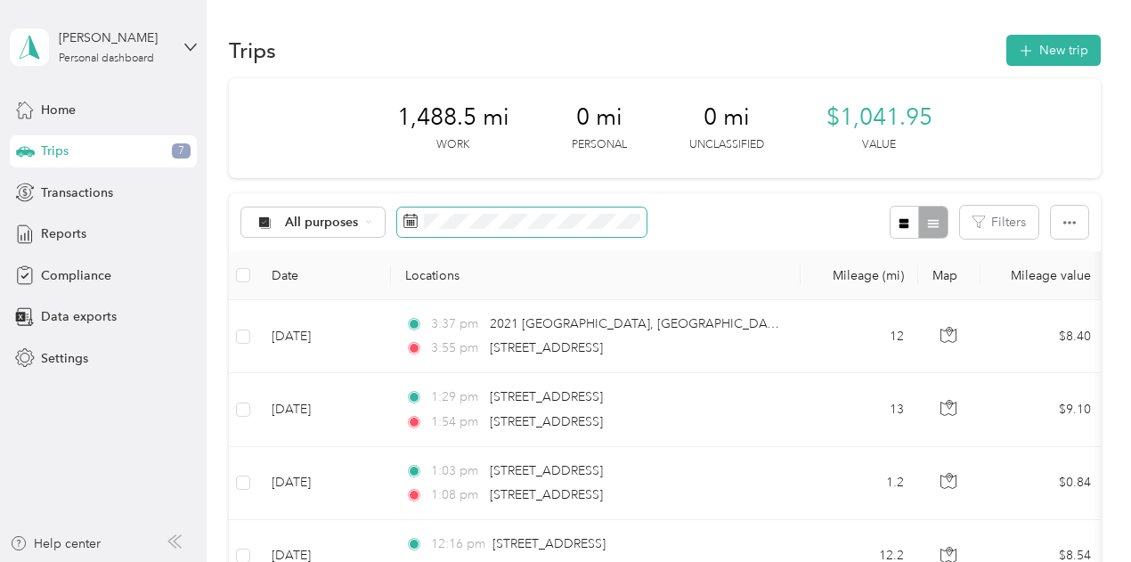
click at [507, 229] on span at bounding box center [521, 222] width 249 height 30
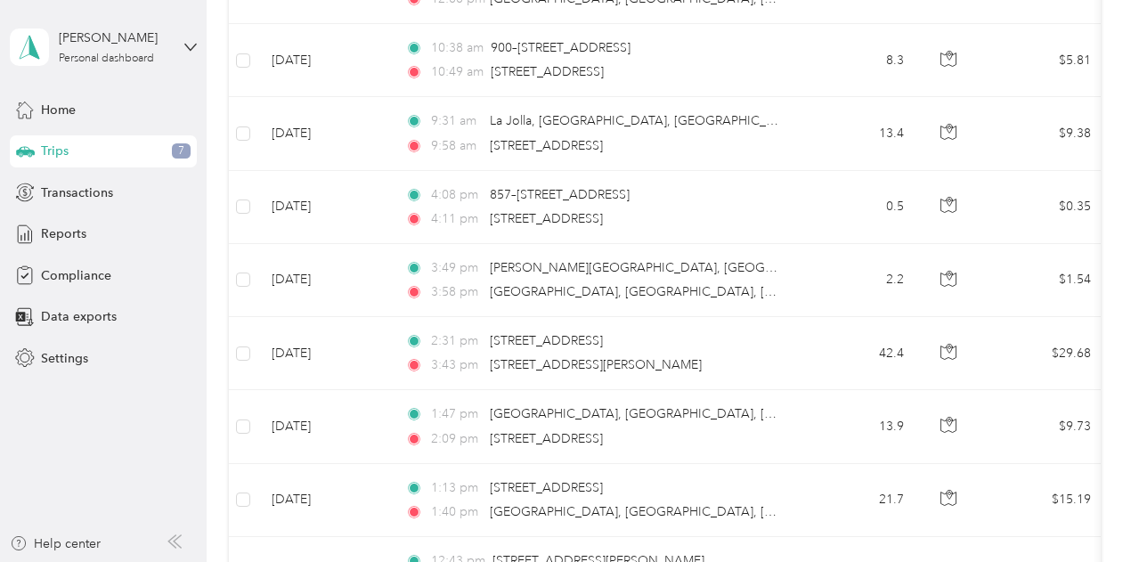
click at [137, 141] on div "Trips 7" at bounding box center [103, 151] width 187 height 32
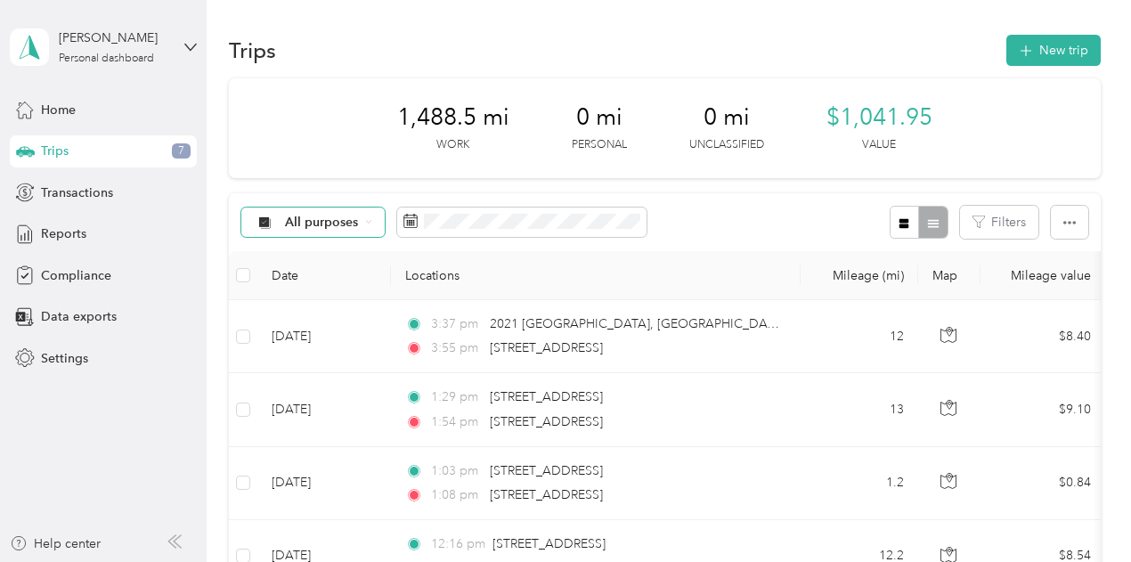
click at [333, 225] on span "All purposes" at bounding box center [322, 222] width 74 height 12
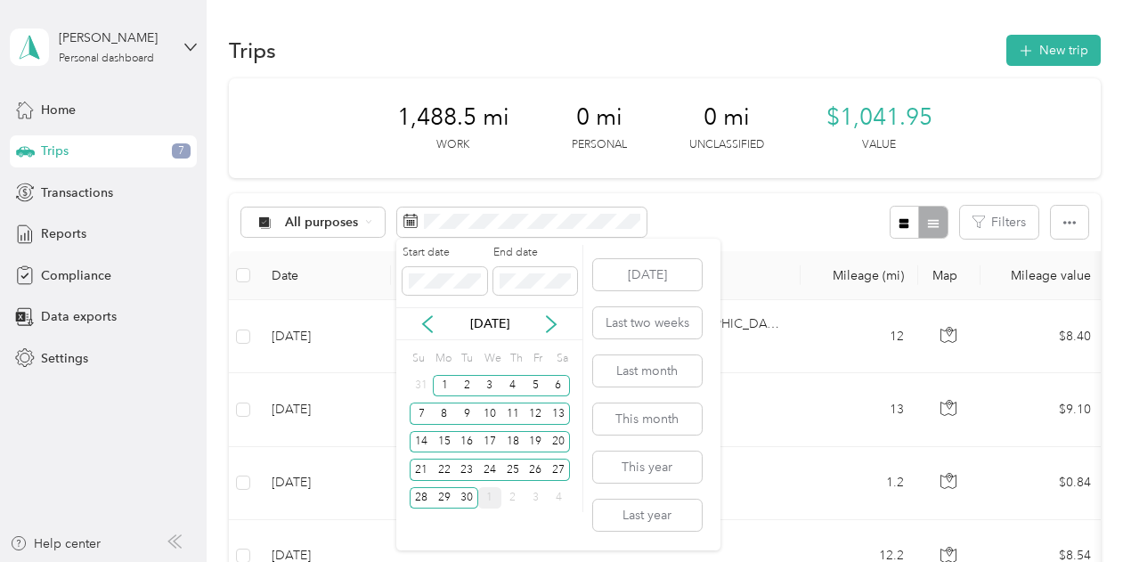
click at [540, 326] on div "Sep 2025" at bounding box center [489, 323] width 186 height 19
click at [550, 318] on icon at bounding box center [551, 324] width 9 height 16
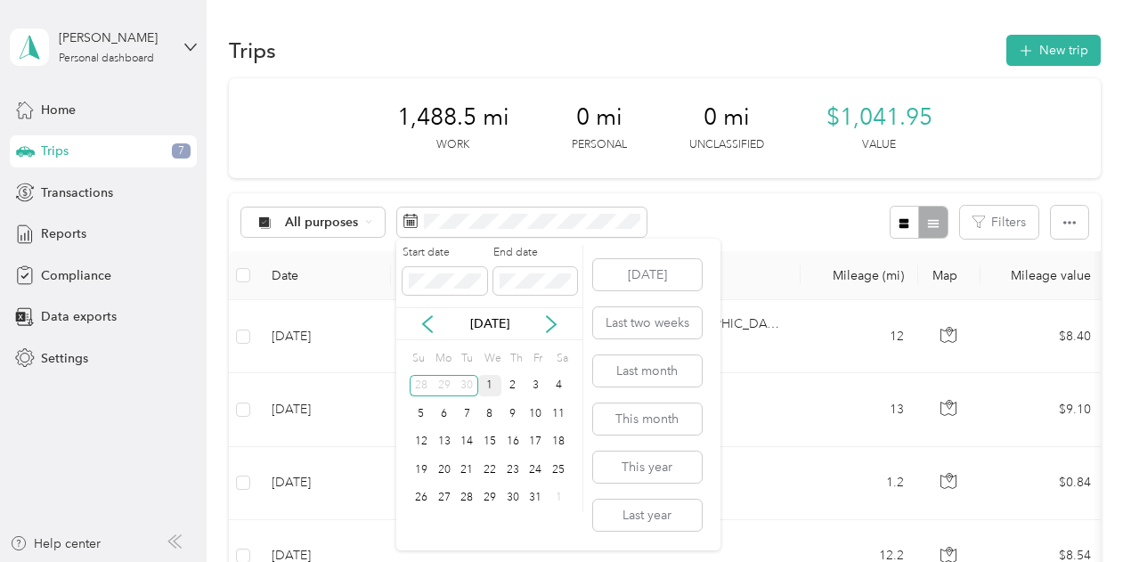
click at [496, 383] on div "1" at bounding box center [489, 386] width 23 height 22
click at [536, 499] on div "31" at bounding box center [535, 498] width 23 height 22
